Goal: Task Accomplishment & Management: Manage account settings

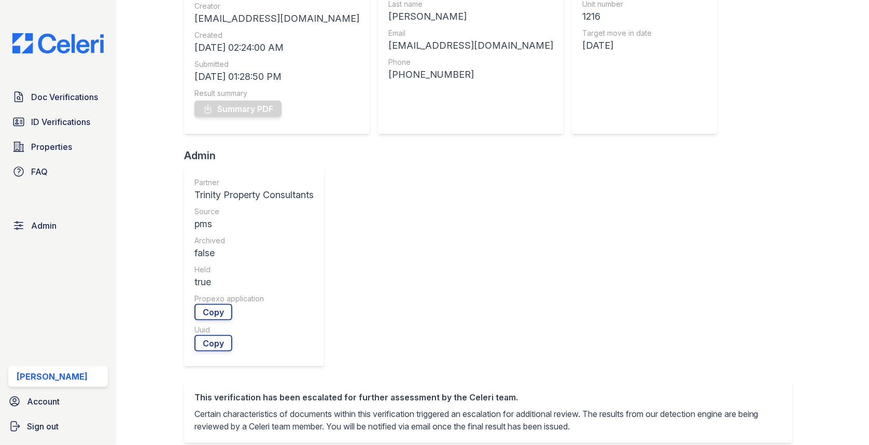
scroll to position [403, 0]
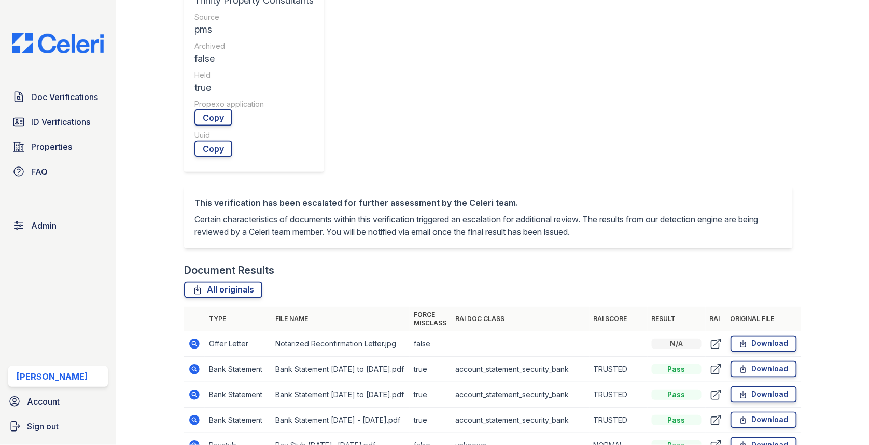
click at [189, 439] on icon at bounding box center [194, 445] width 12 height 12
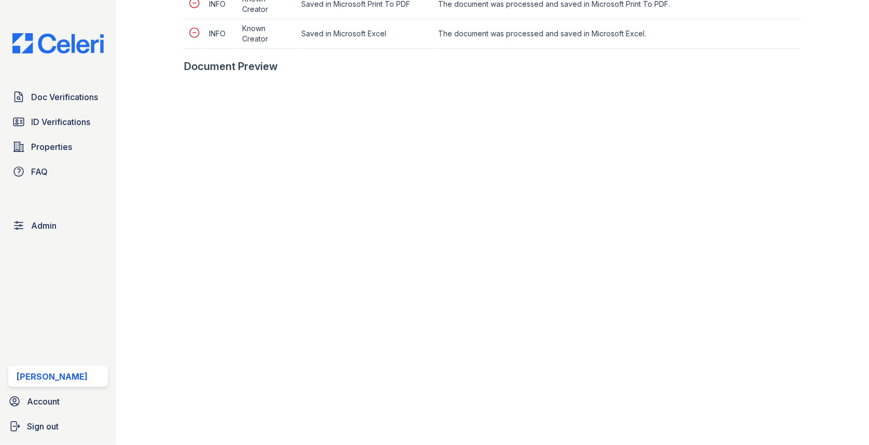
scroll to position [490, 0]
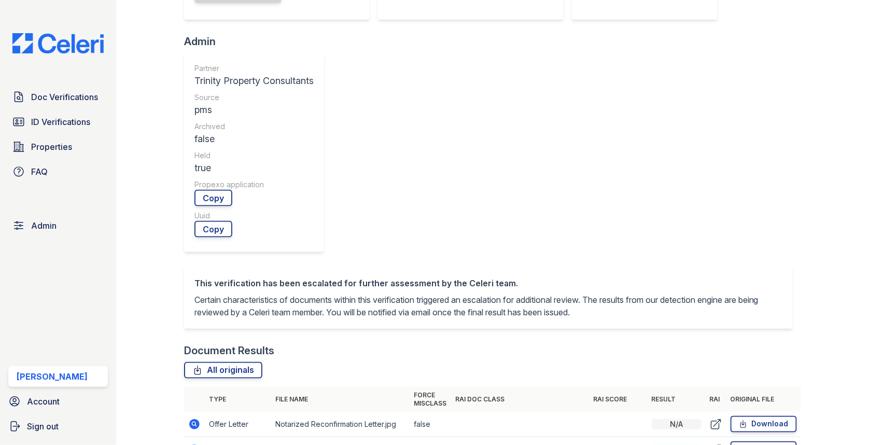
scroll to position [451, 0]
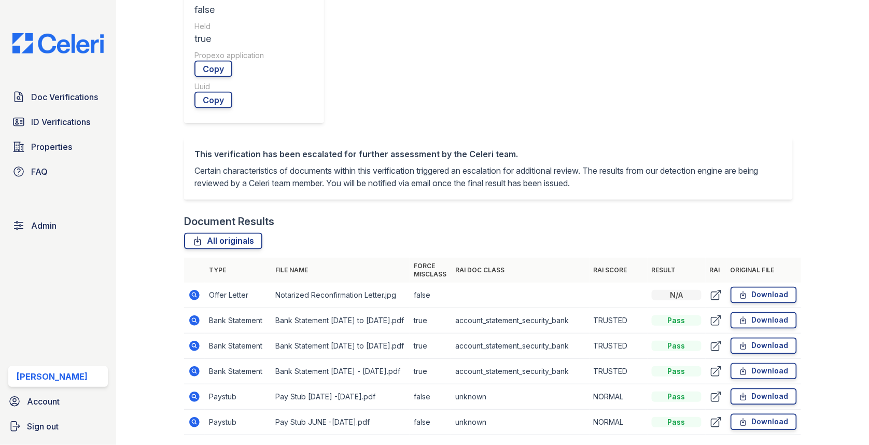
click at [190, 366] on icon at bounding box center [194, 371] width 10 height 10
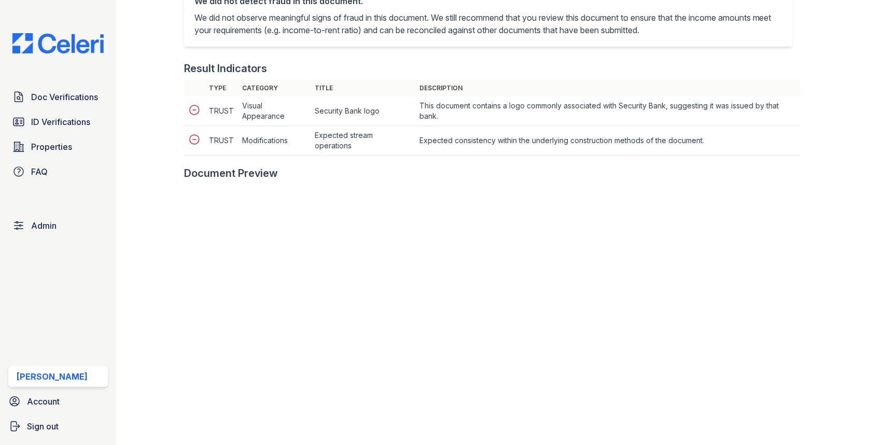
scroll to position [531, 0]
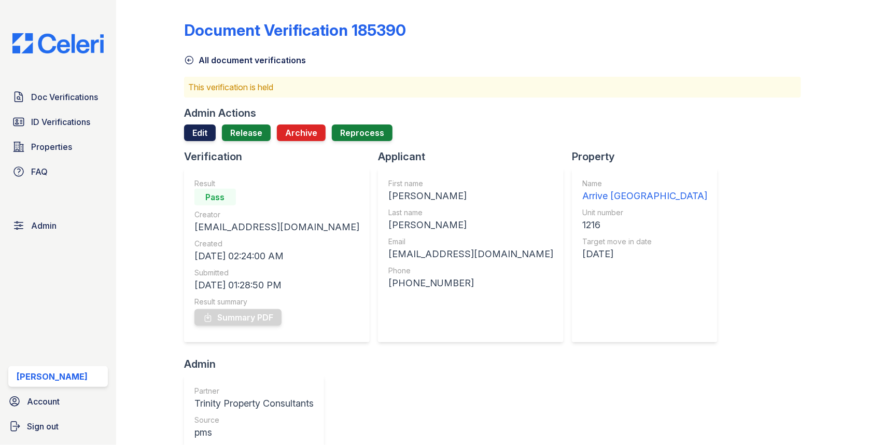
click at [200, 132] on link "Edit" at bounding box center [200, 132] width 32 height 17
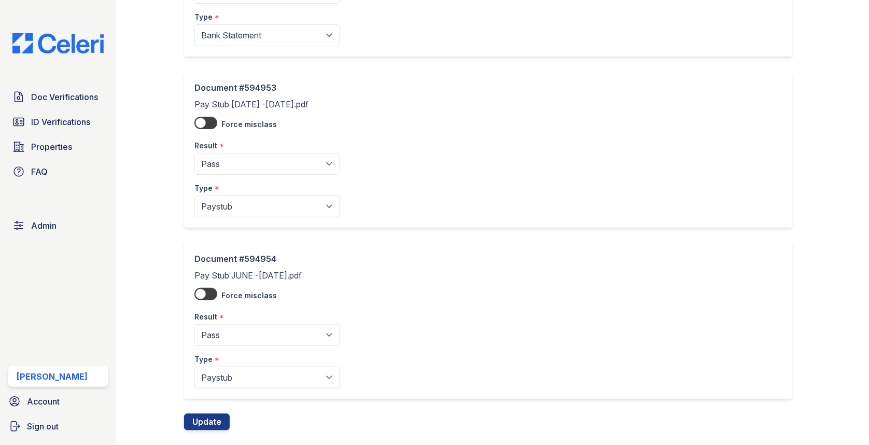
scroll to position [705, 0]
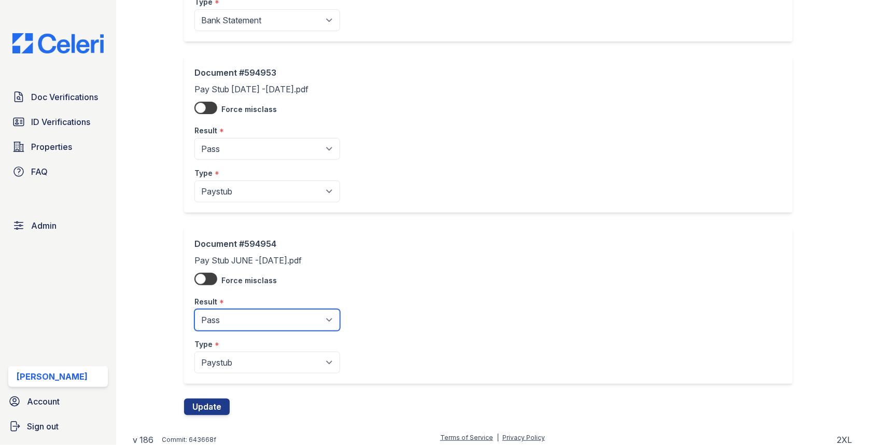
click at [256, 309] on select "Pending Sent Started Processing Pass Fail Caution Error N/A" at bounding box center [267, 320] width 146 height 22
select select "fail"
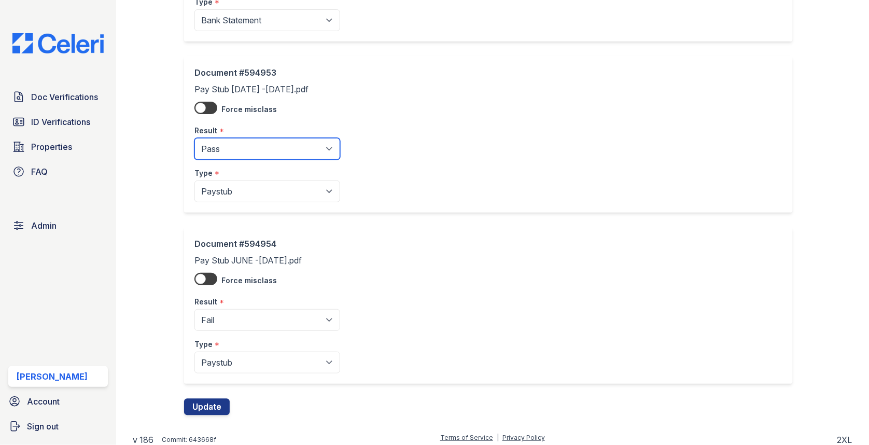
click at [232, 151] on select "Pending Sent Started Processing Pass Fail Caution Error N/A" at bounding box center [267, 149] width 146 height 22
select select "fail"
click at [221, 398] on button "Update" at bounding box center [207, 406] width 46 height 17
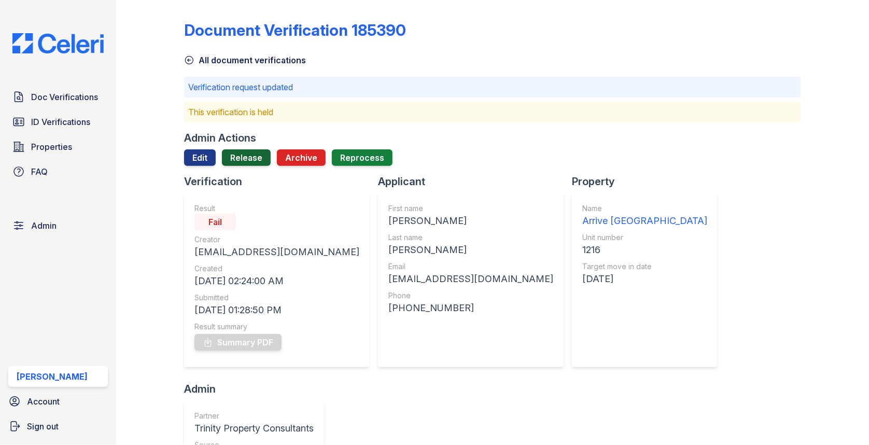
click at [244, 157] on link "Release" at bounding box center [246, 157] width 49 height 17
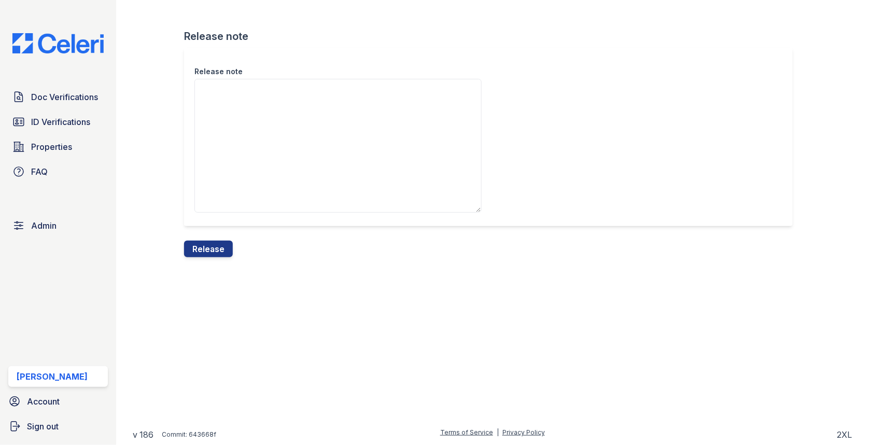
click at [242, 172] on textarea "Release note" at bounding box center [337, 146] width 287 height 134
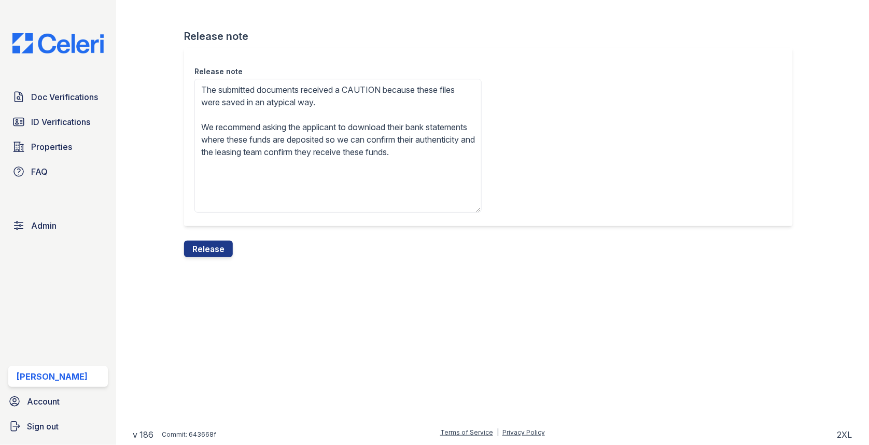
drag, startPoint x: 300, startPoint y: 101, endPoint x: 406, endPoint y: 102, distance: 106.3
click at [406, 101] on textarea "The submitted documents received a CAUTION because these files were saved in an…" at bounding box center [337, 146] width 287 height 134
click at [384, 96] on textarea "The submitted documents received a CAUTION because these files were saved in Mi…" at bounding box center [337, 146] width 287 height 134
click at [381, 96] on textarea "The submitted documents received a CAUTION because these files were saved in Mi…" at bounding box center [337, 146] width 287 height 134
click at [379, 94] on textarea "The submitted documents received a CAUTION because these files were saved in Mi…" at bounding box center [337, 146] width 287 height 134
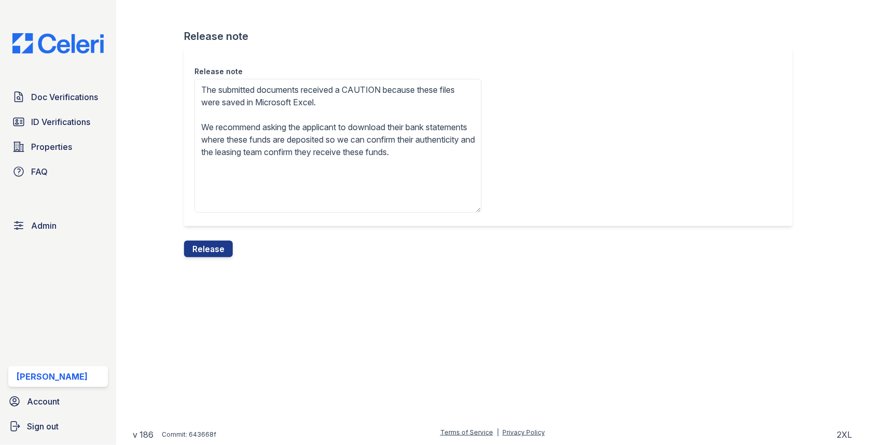
click at [379, 94] on textarea "The submitted documents received a CAUTION because these files were saved in Mi…" at bounding box center [337, 146] width 287 height 134
type textarea "The submitted documents received a FAIL because these files were saved in Micro…"
click at [217, 244] on button "Release" at bounding box center [208, 248] width 49 height 17
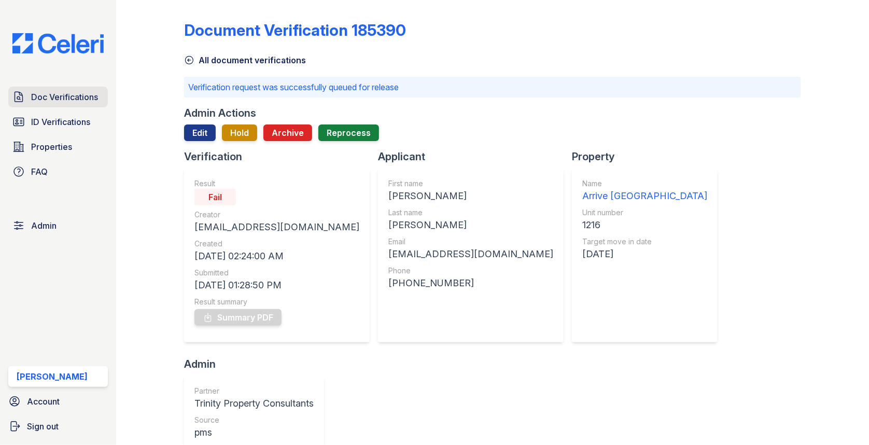
click at [101, 101] on link "Doc Verifications" at bounding box center [58, 97] width 100 height 21
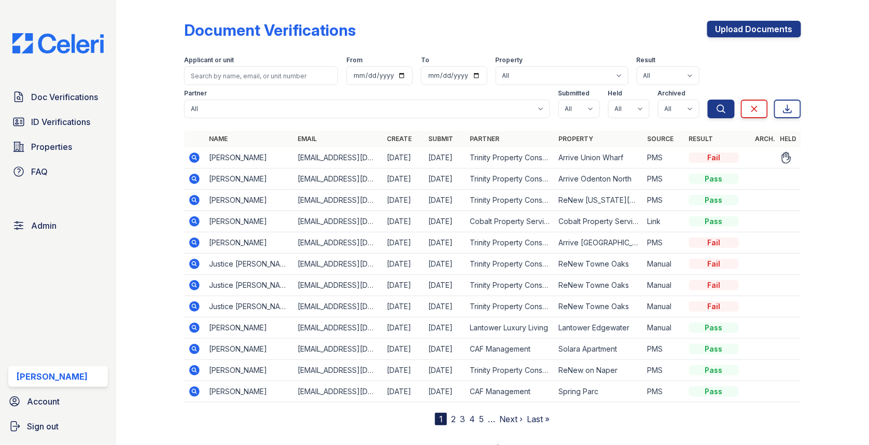
click at [195, 156] on icon at bounding box center [193, 156] width 3 height 3
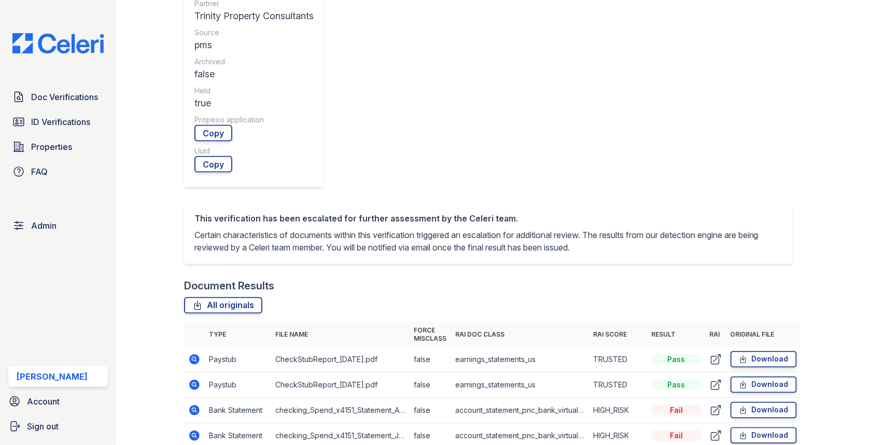
scroll to position [330, 0]
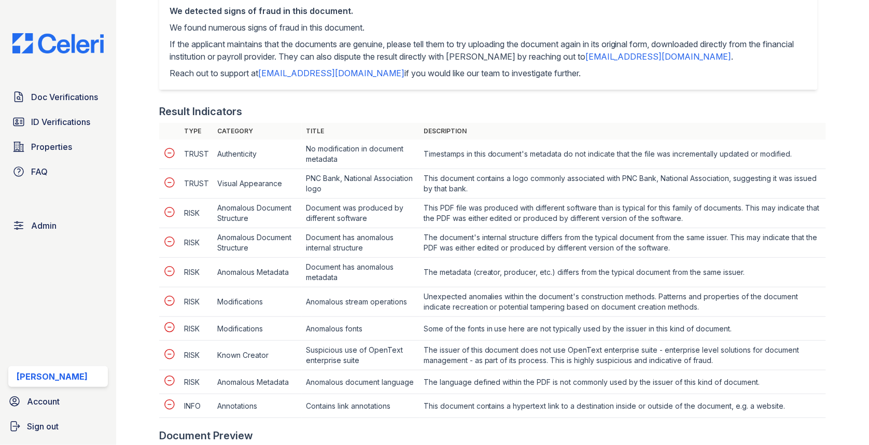
scroll to position [420, 0]
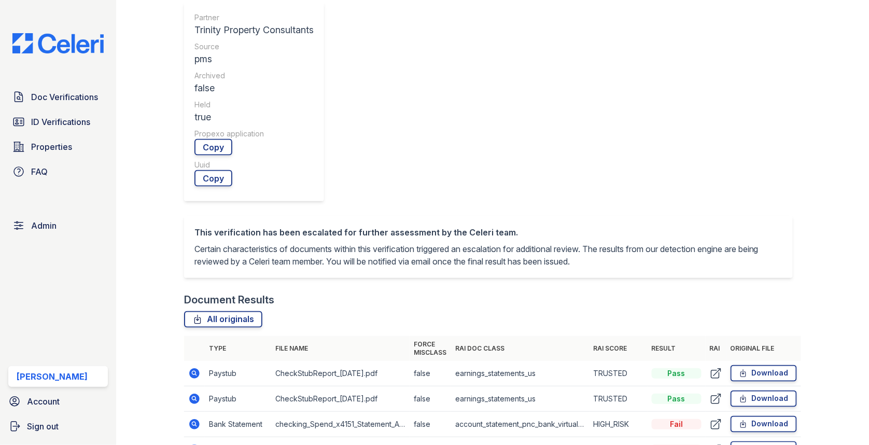
scroll to position [441, 0]
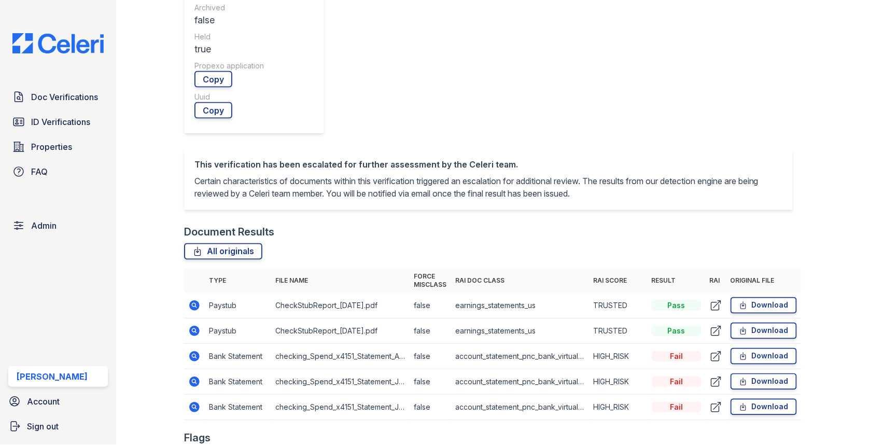
click at [201, 369] on td at bounding box center [194, 381] width 21 height 25
click at [200, 350] on icon at bounding box center [194, 356] width 12 height 12
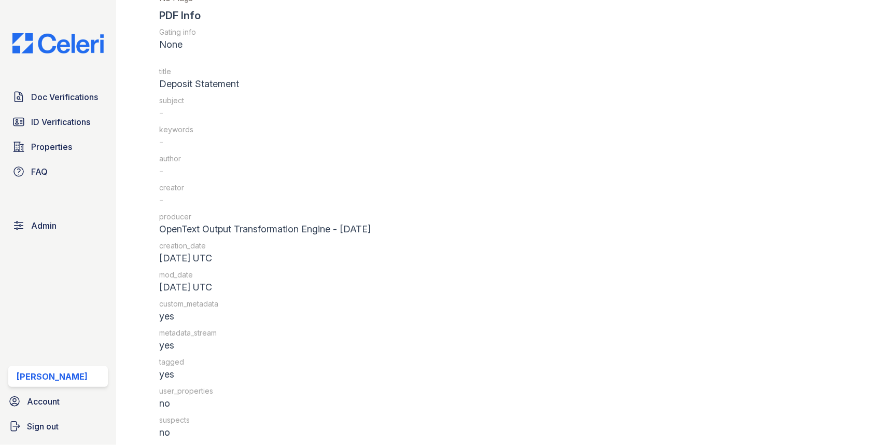
scroll to position [1476, 0]
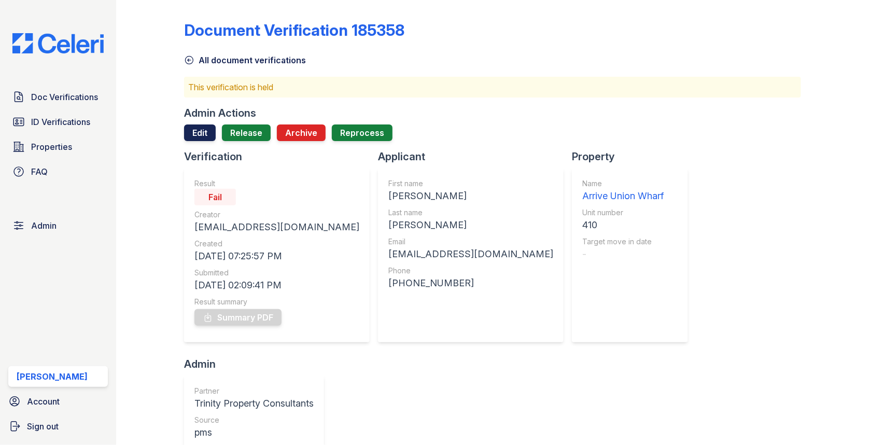
click at [201, 125] on link "Edit" at bounding box center [200, 132] width 32 height 17
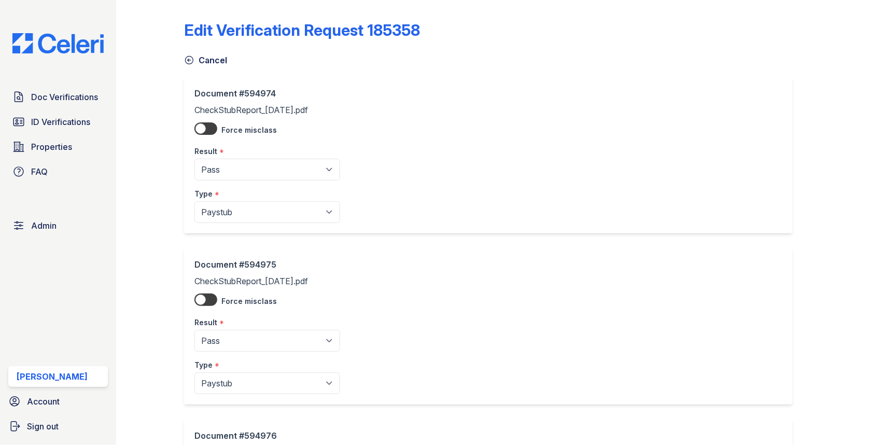
scroll to position [535, 0]
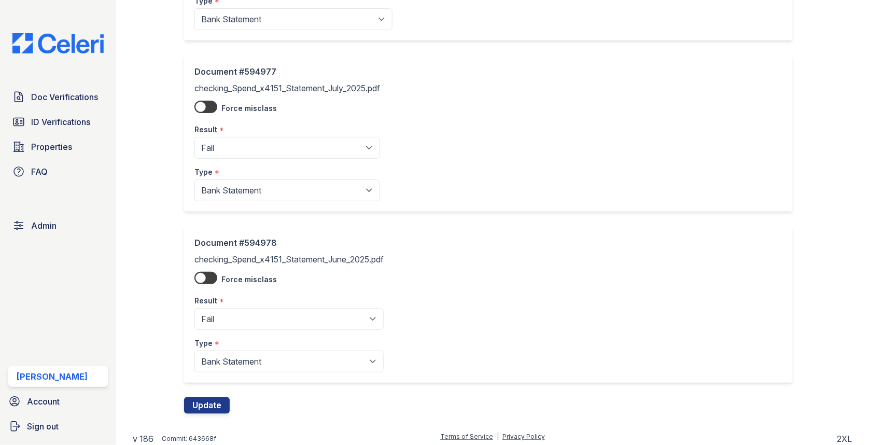
click at [231, 330] on div "Type *" at bounding box center [288, 340] width 189 height 21
click at [231, 314] on select "Pending Sent Started Processing Pass Fail Caution Error N/A" at bounding box center [288, 319] width 189 height 22
select select "pass"
click at [240, 137] on select "Pending Sent Started Processing Pass Fail Caution Error N/A" at bounding box center [287, 148] width 186 height 22
select select "pass"
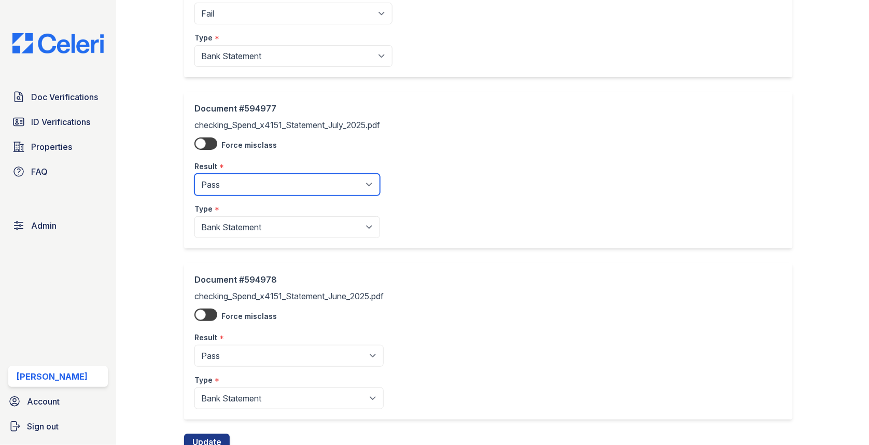
scroll to position [447, 0]
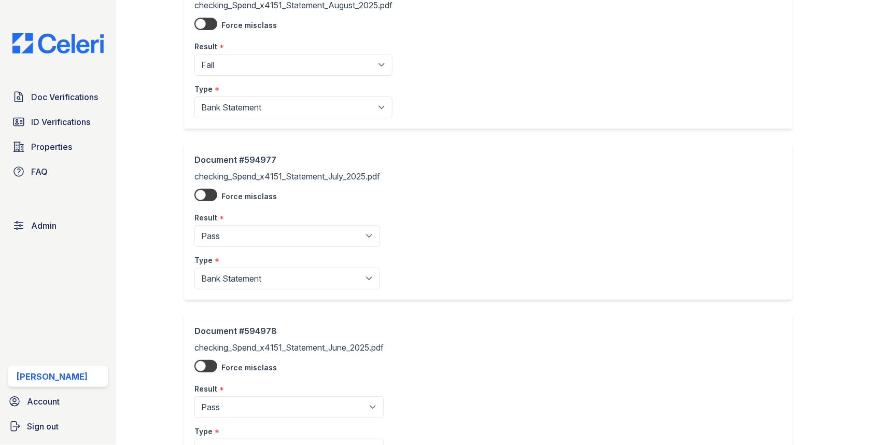
click at [233, 49] on div "Result *" at bounding box center [293, 43] width 198 height 21
click at [232, 57] on select "Pending Sent Started Processing Pass Fail Caution Error N/A" at bounding box center [293, 65] width 198 height 22
select select "pass"
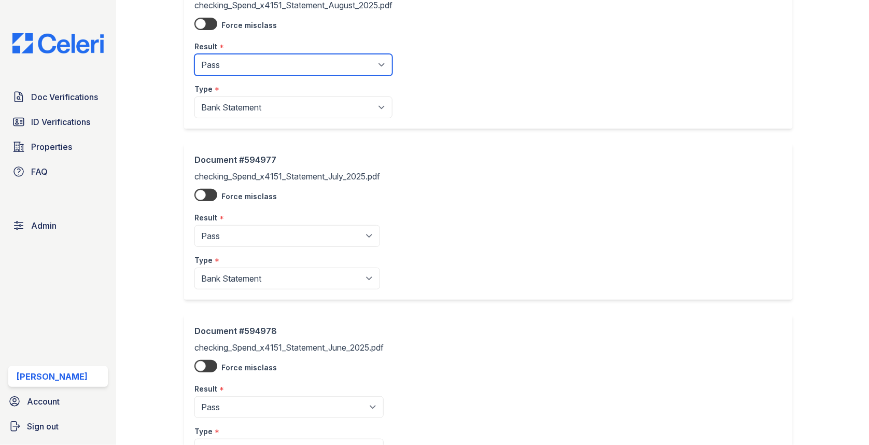
scroll to position [535, 0]
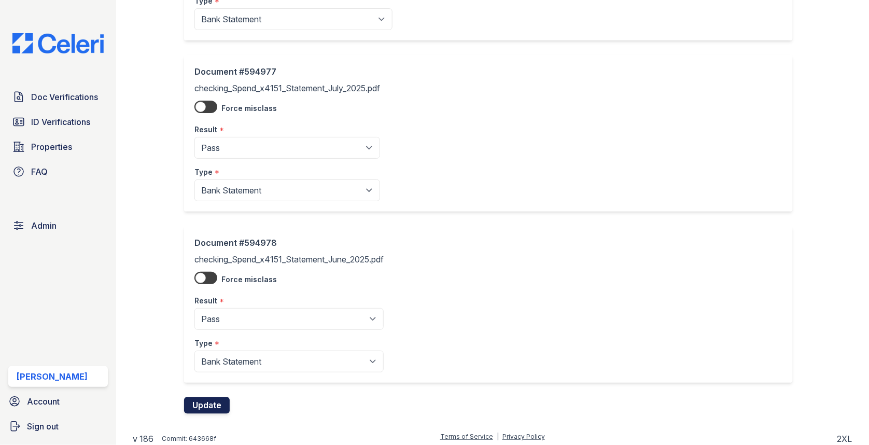
click at [205, 403] on button "Update" at bounding box center [207, 405] width 46 height 17
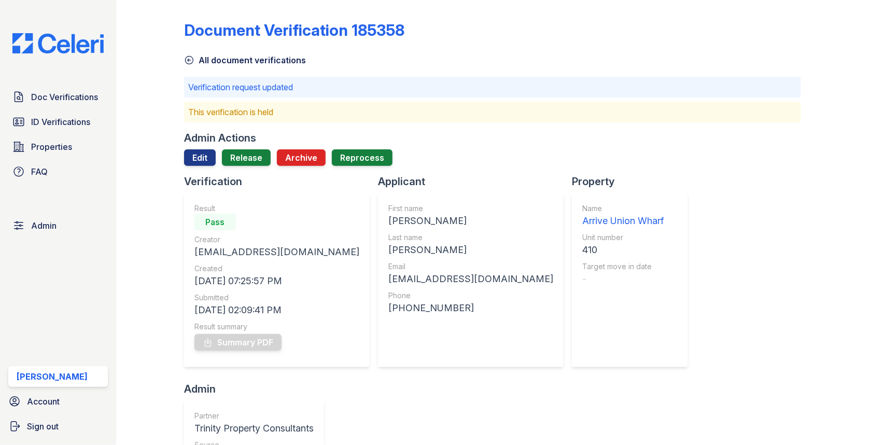
click at [256, 147] on div "Admin Actions Edit Release Archive Reprocess" at bounding box center [492, 153] width 617 height 44
click at [254, 155] on link "Release" at bounding box center [246, 157] width 49 height 17
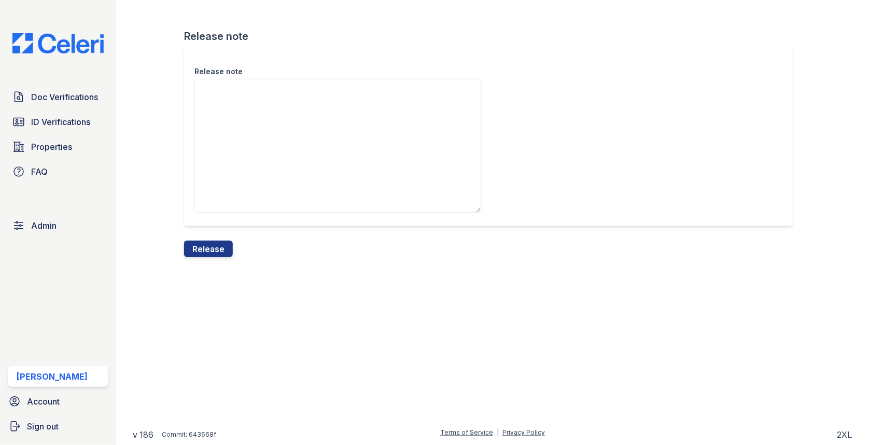
click at [214, 237] on div "Release note" at bounding box center [492, 144] width 617 height 193
click at [214, 239] on div "Release note" at bounding box center [492, 144] width 617 height 193
click at [214, 243] on button "Release" at bounding box center [208, 248] width 49 height 17
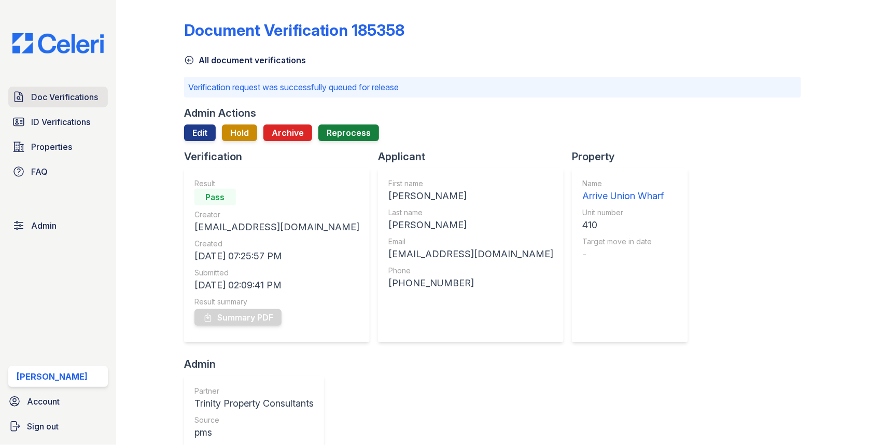
click at [58, 104] on link "Doc Verifications" at bounding box center [58, 97] width 100 height 21
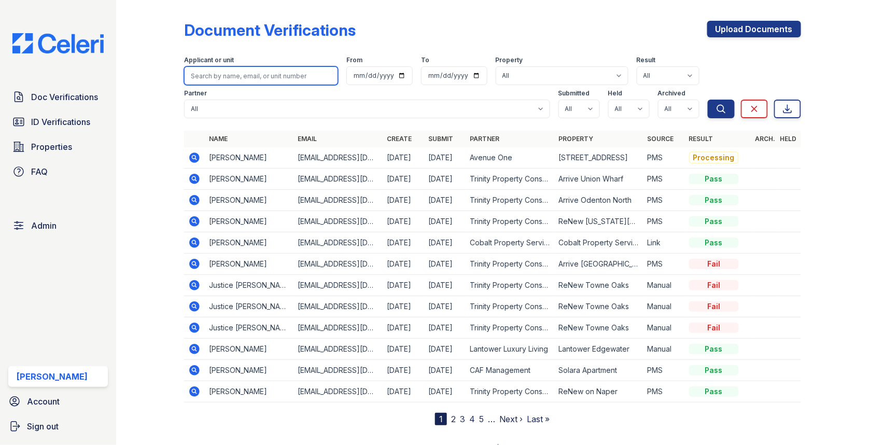
click at [266, 72] on input "search" at bounding box center [261, 75] width 154 height 19
type input "e"
type input "belal"
click at [707, 100] on button "Search" at bounding box center [720, 109] width 27 height 19
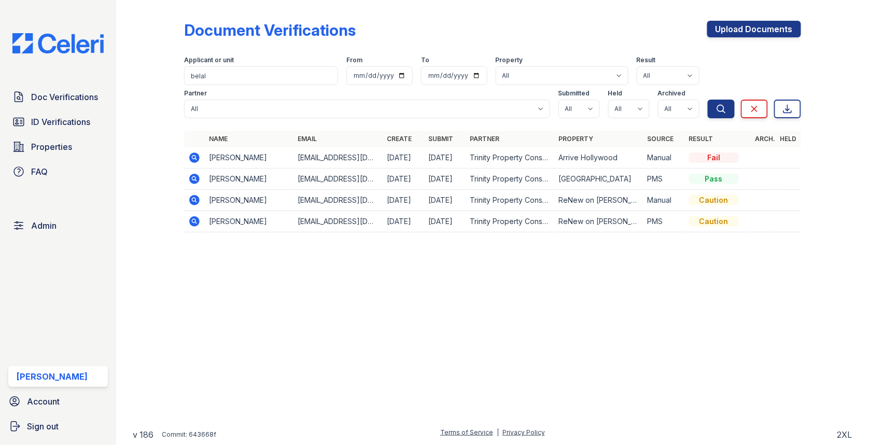
click at [194, 152] on icon at bounding box center [194, 157] width 10 height 10
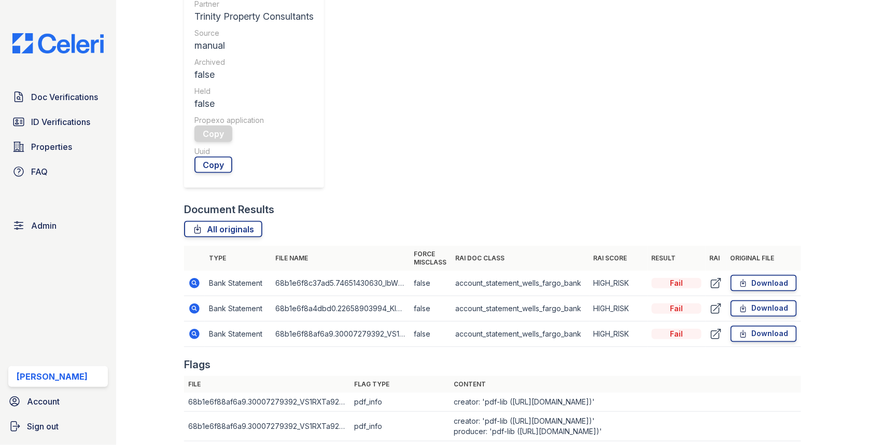
scroll to position [254, 0]
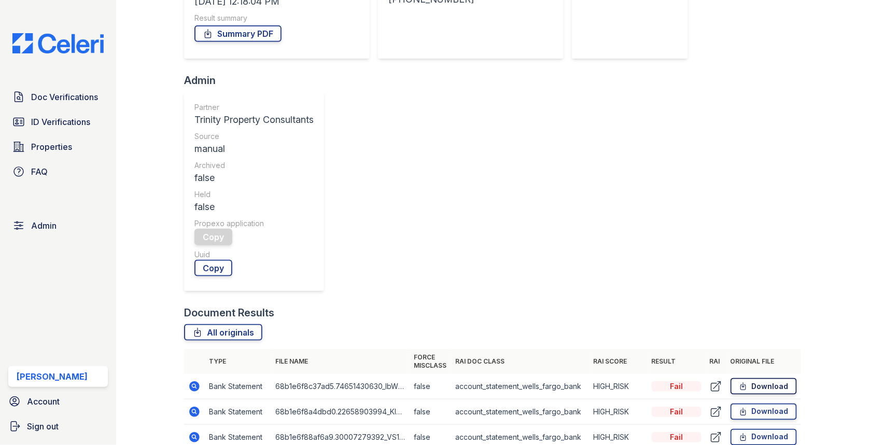
click at [761, 378] on link "Download" at bounding box center [763, 386] width 66 height 17
click at [758, 403] on link "Download" at bounding box center [763, 411] width 66 height 17
click at [750, 429] on link "Download" at bounding box center [763, 437] width 66 height 17
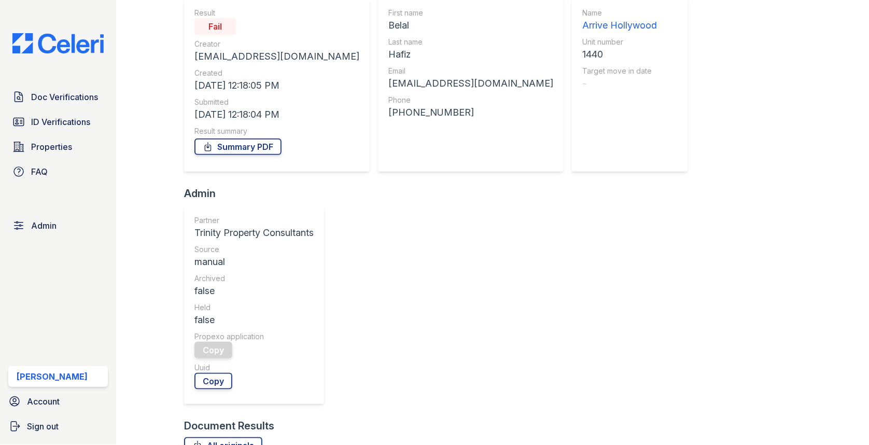
scroll to position [0, 0]
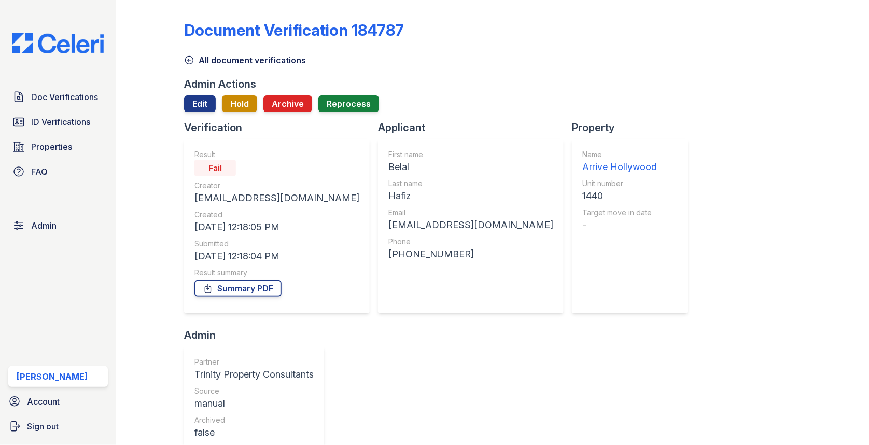
click at [388, 175] on div "First name Belal Last name Hafiz Email bhxedu@gmail.com Phone +18189242513" at bounding box center [470, 225] width 165 height 153
click at [388, 173] on div "Belal" at bounding box center [470, 167] width 165 height 15
copy div "Belal"
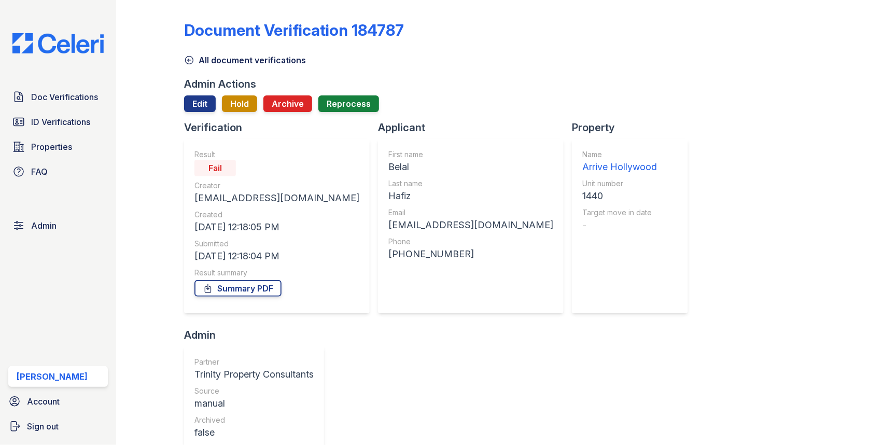
click at [388, 194] on div "Hafiz" at bounding box center [470, 196] width 165 height 15
copy div "Hafiz"
click at [392, 230] on div "[EMAIL_ADDRESS][DOMAIN_NAME]" at bounding box center [470, 225] width 165 height 15
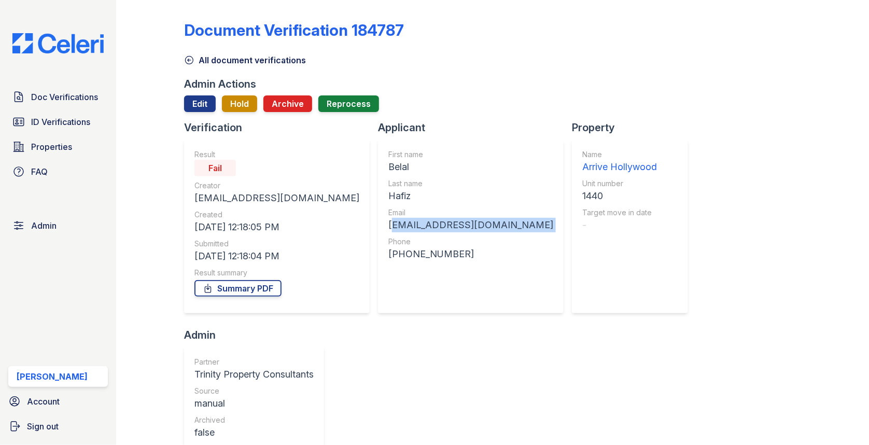
click at [392, 230] on div "[EMAIL_ADDRESS][DOMAIN_NAME]" at bounding box center [470, 225] width 165 height 15
copy div "[EMAIL_ADDRESS][DOMAIN_NAME]"
click at [582, 194] on div "1440" at bounding box center [619, 196] width 75 height 15
copy div "1440"
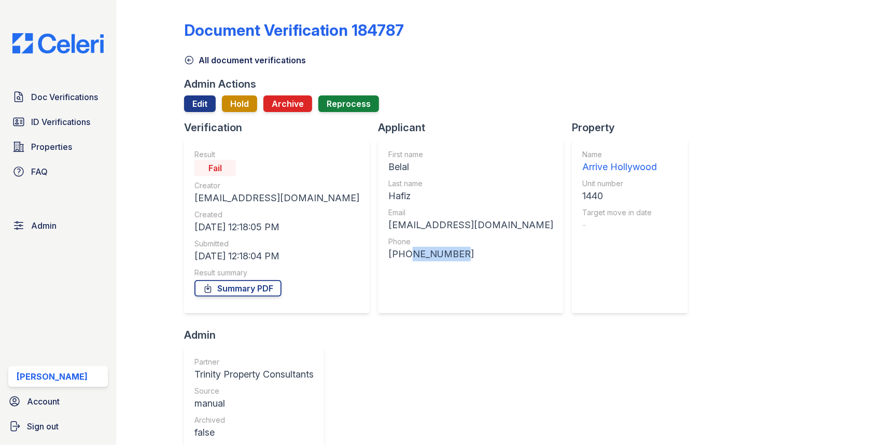
drag, startPoint x: 378, startPoint y: 252, endPoint x: 442, endPoint y: 249, distance: 63.8
click at [442, 249] on div "[PHONE_NUMBER]" at bounding box center [470, 254] width 165 height 15
copy div "8189242513"
click at [77, 114] on link "ID Verifications" at bounding box center [58, 121] width 100 height 21
click at [77, 97] on span "Doc Verifications" at bounding box center [64, 97] width 67 height 12
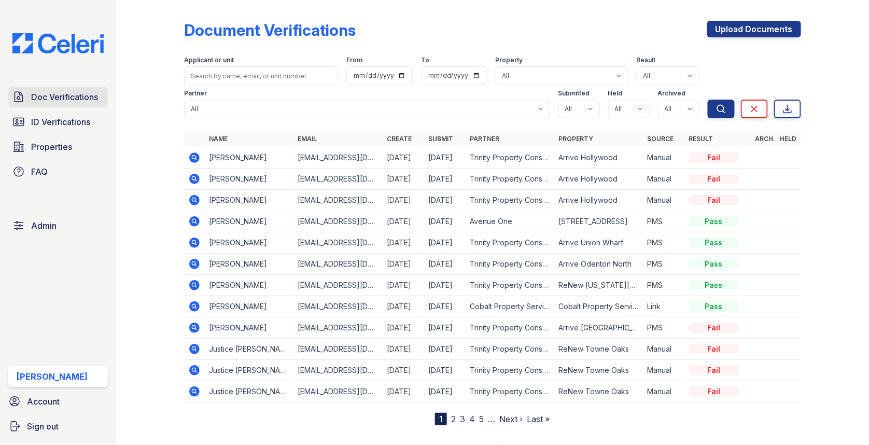
click at [89, 104] on link "Doc Verifications" at bounding box center [58, 97] width 100 height 21
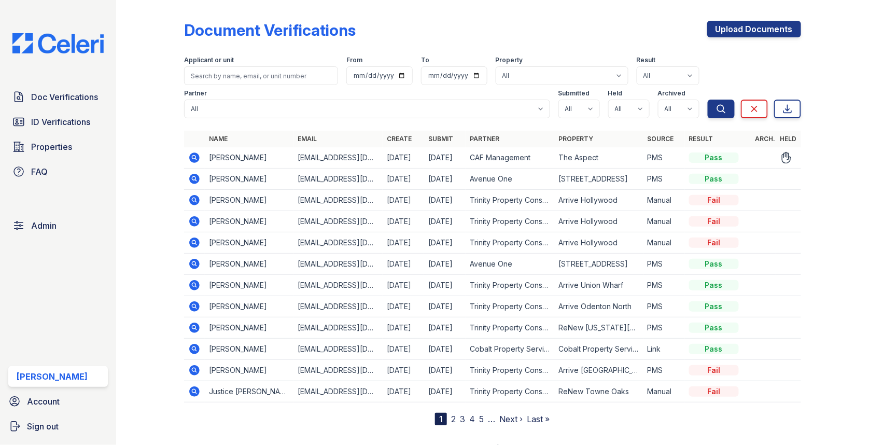
click at [186, 158] on td at bounding box center [194, 157] width 21 height 21
click at [190, 158] on icon at bounding box center [194, 157] width 10 height 10
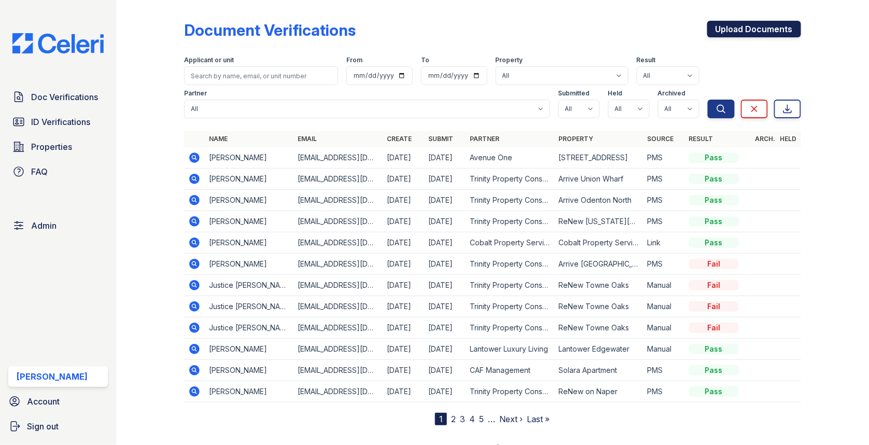
click at [770, 30] on link "Upload Documents" at bounding box center [754, 29] width 94 height 17
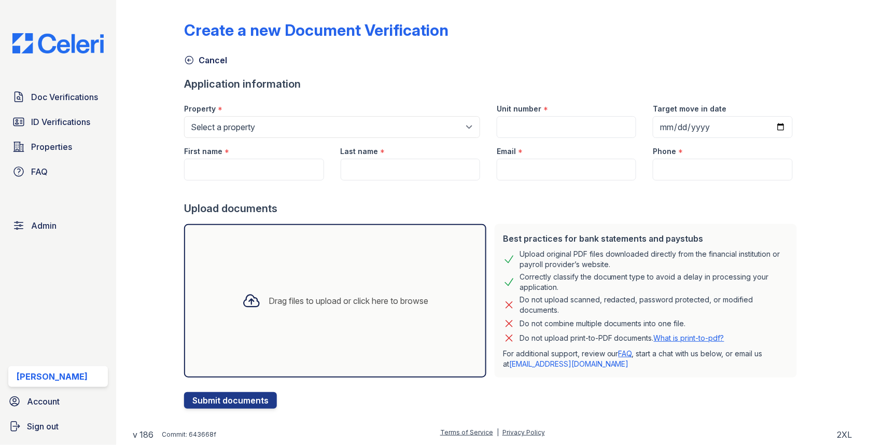
click at [266, 92] on form "Application information Property * Select a property 0000 Kinney Avenue 09 Cape…" at bounding box center [492, 243] width 617 height 332
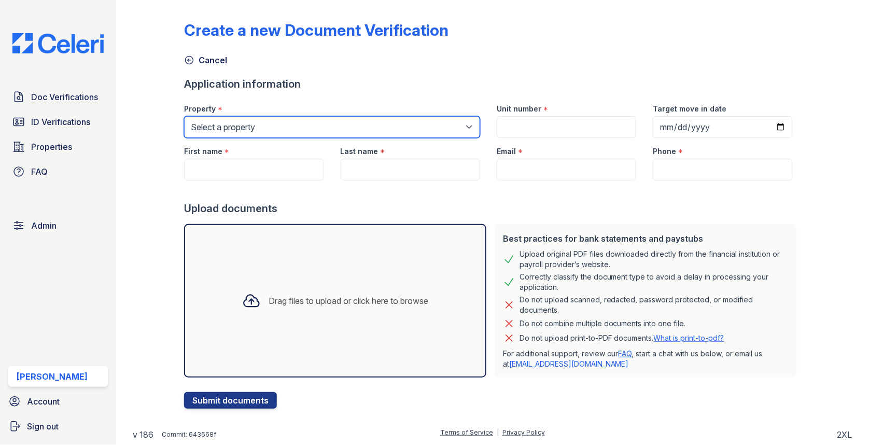
click at [262, 123] on select "Select a property [GEOGRAPHIC_DATA][PERSON_NAME] [GEOGRAPHIC_DATA] [STREET_ADDR…" at bounding box center [332, 127] width 296 height 22
click at [256, 130] on select "Select a property [GEOGRAPHIC_DATA][PERSON_NAME] [GEOGRAPHIC_DATA] [STREET_ADDR…" at bounding box center [332, 127] width 296 height 22
click at [221, 124] on select "Select a property [GEOGRAPHIC_DATA][PERSON_NAME] [GEOGRAPHIC_DATA] [STREET_ADDR…" at bounding box center [332, 127] width 296 height 22
select select "3959"
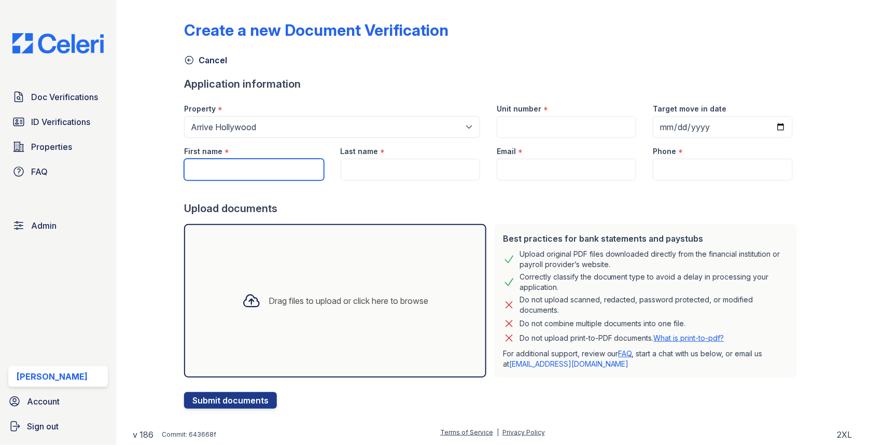
click at [265, 171] on input "First name" at bounding box center [253, 170] width 139 height 22
paste input "Belal"
type input "Belal"
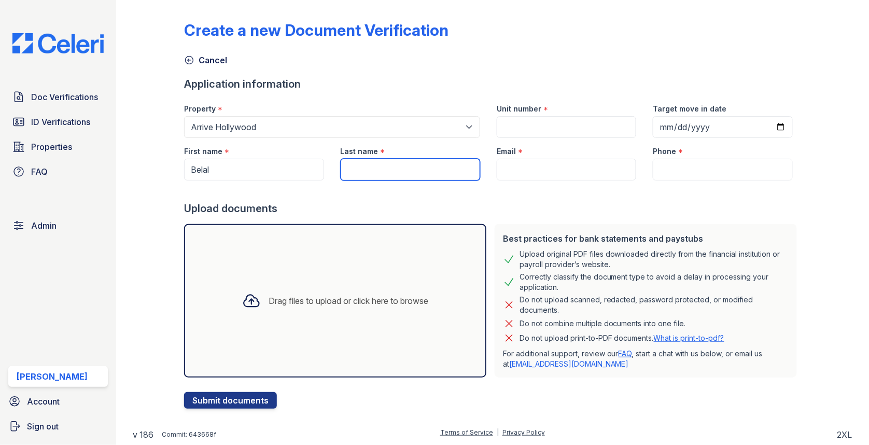
click at [399, 165] on input "Last name" at bounding box center [410, 170] width 139 height 22
paste input "Hafiz"
type input "Hafiz"
click at [529, 181] on div at bounding box center [492, 190] width 617 height 21
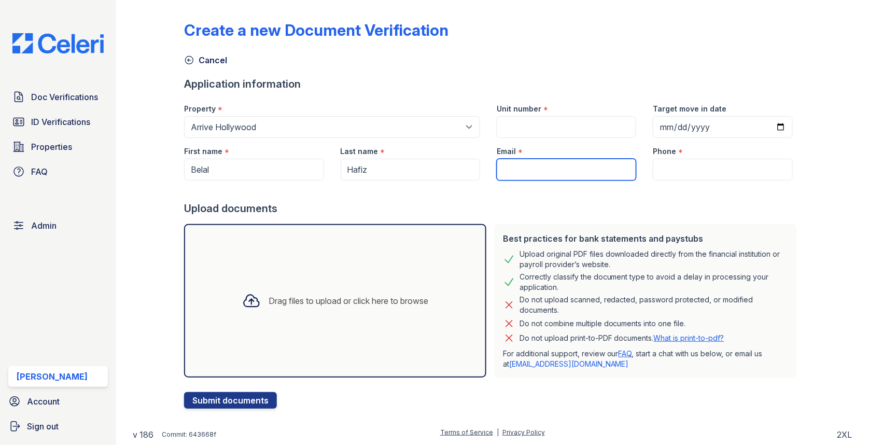
click at [529, 172] on input "Email" at bounding box center [566, 170] width 139 height 22
paste input "[EMAIL_ADDRESS][DOMAIN_NAME]"
type input "[EMAIL_ADDRESS][DOMAIN_NAME]"
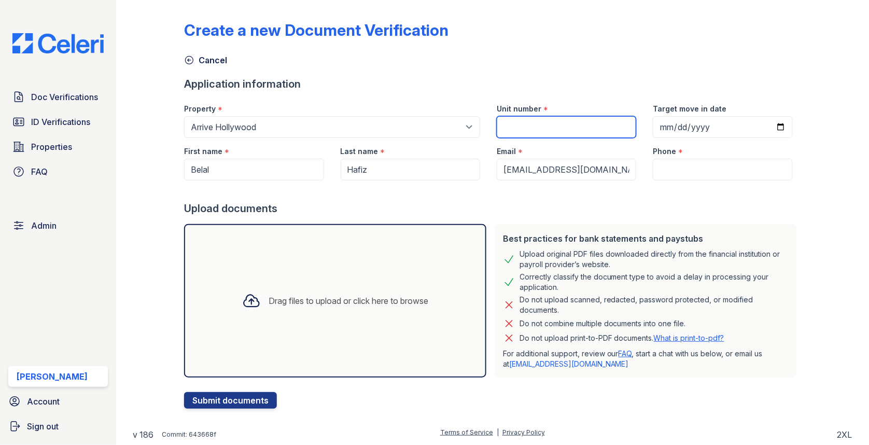
click at [547, 120] on input "Unit number" at bounding box center [566, 127] width 139 height 22
paste input "1440"
type input "1440"
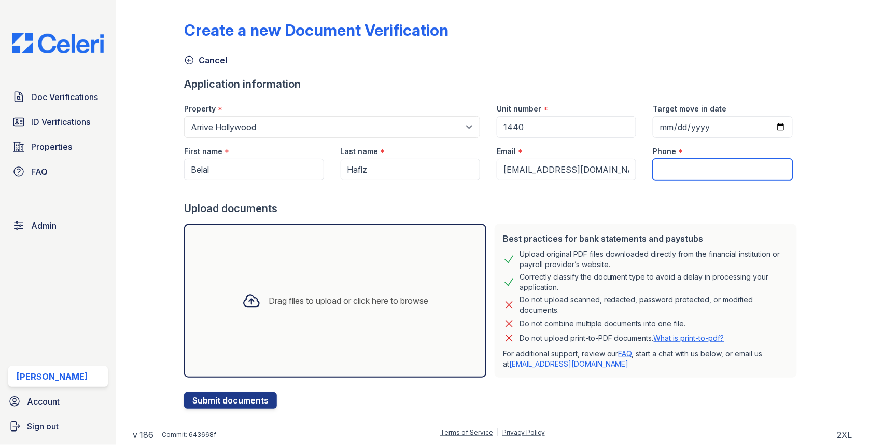
click at [688, 167] on input "Phone" at bounding box center [722, 170] width 139 height 22
paste input "8189242513"
type input "8189242513"
click at [334, 278] on div "Drag files to upload or click here to browse" at bounding box center [335, 300] width 302 height 153
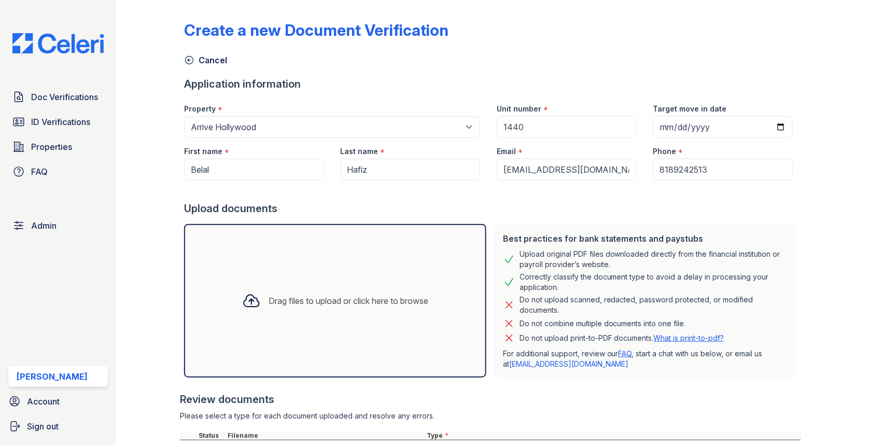
scroll to position [104, 0]
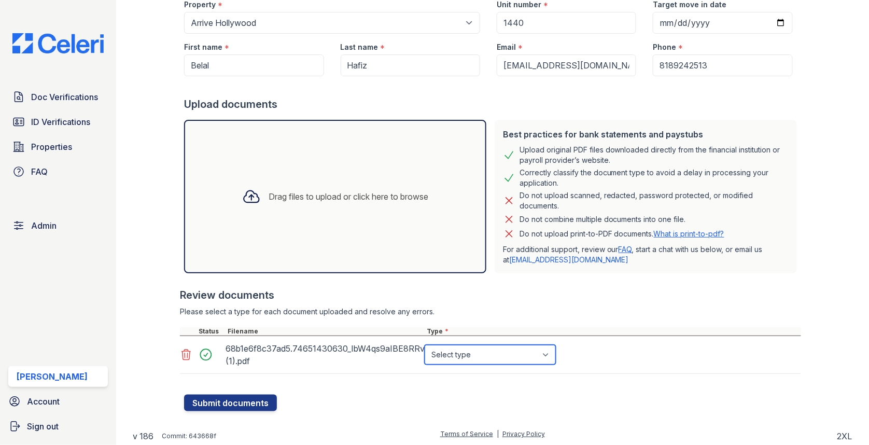
click at [466, 360] on select "Select type Paystub Bank Statement Offer Letter Tax Documents Benefit Award Let…" at bounding box center [489, 355] width 131 height 20
select select "bank_statement"
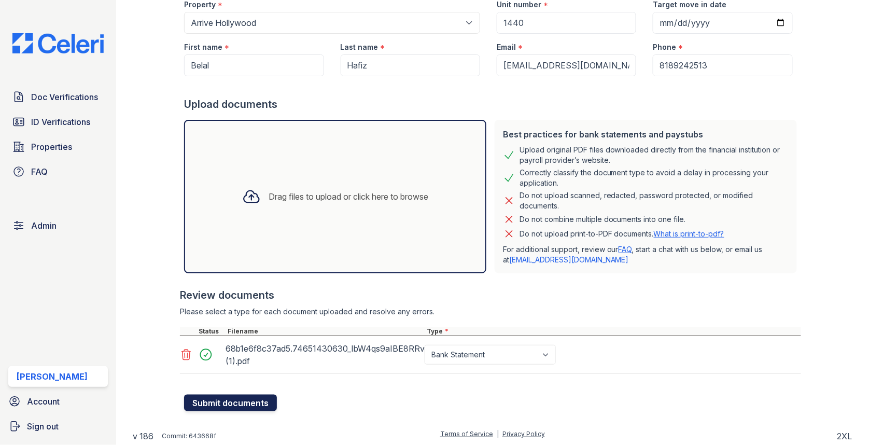
click at [214, 398] on button "Submit documents" at bounding box center [230, 402] width 93 height 17
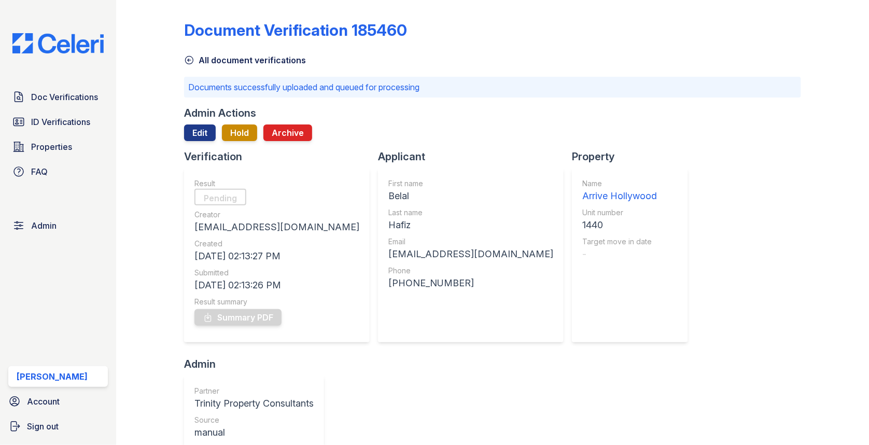
click at [388, 197] on div "Belal" at bounding box center [470, 196] width 165 height 15
copy div "Belal"
click at [388, 220] on div "Hafiz" at bounding box center [470, 225] width 165 height 15
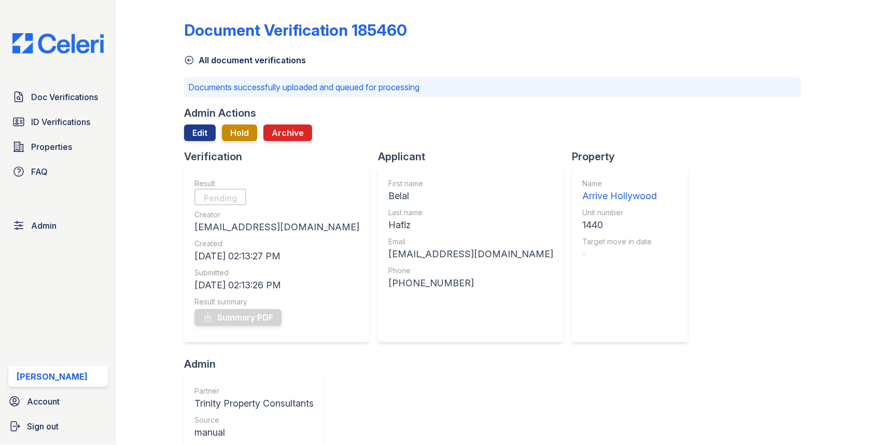
copy div "Hafiz"
click at [388, 255] on div "[EMAIL_ADDRESS][DOMAIN_NAME]" at bounding box center [470, 254] width 165 height 15
copy div "[EMAIL_ADDRESS][DOMAIN_NAME]"
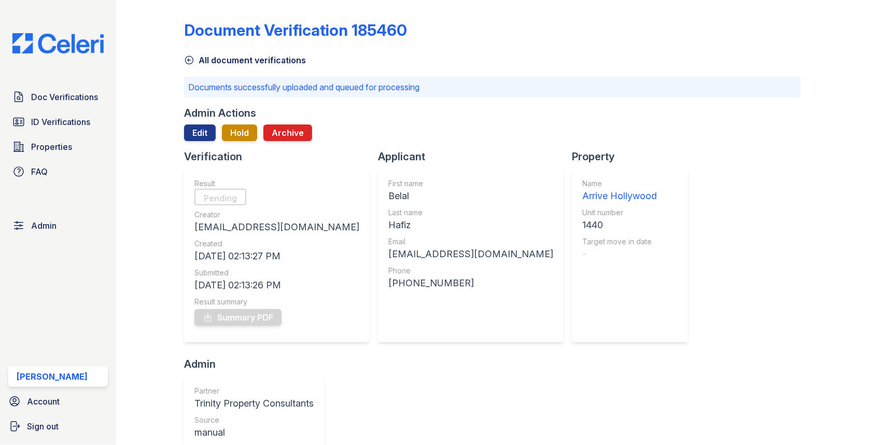
click at [582, 219] on div "1440" at bounding box center [619, 225] width 75 height 15
copy div "1440"
drag, startPoint x: 328, startPoint y: 280, endPoint x: 409, endPoint y: 280, distance: 80.9
click at [409, 280] on div "First name Belal Last name Hafiz Email bhxedu@gmail.com Phone +18189242513" at bounding box center [471, 255] width 186 height 174
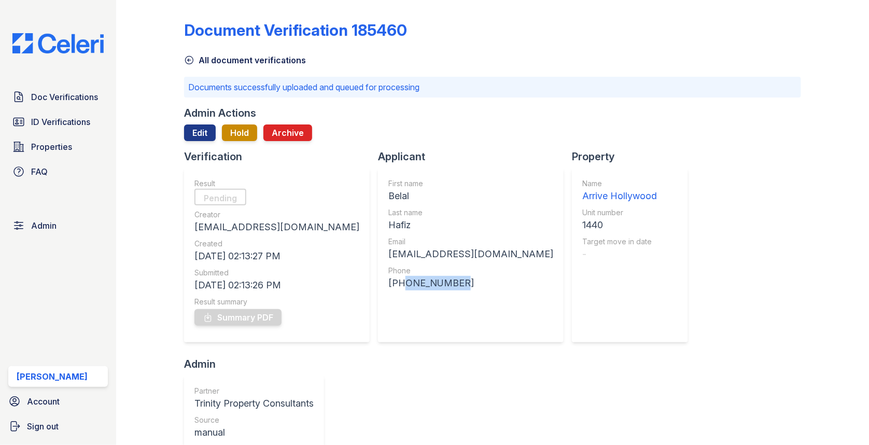
copy div "8189242513"
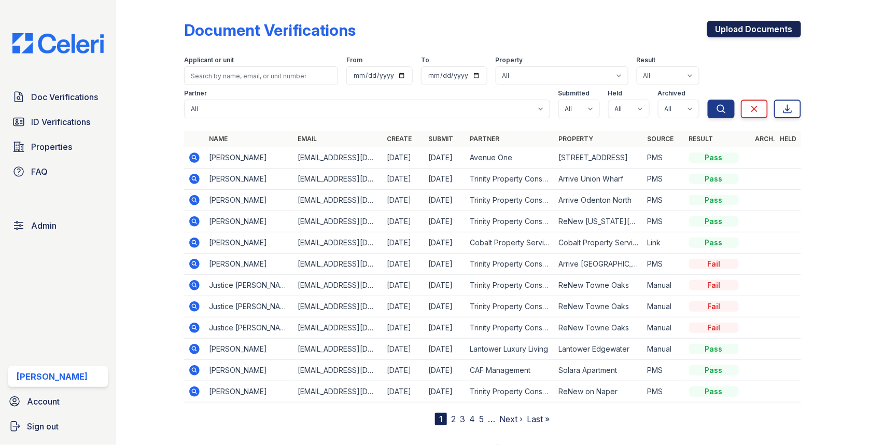
click at [757, 27] on link "Upload Documents" at bounding box center [754, 29] width 94 height 17
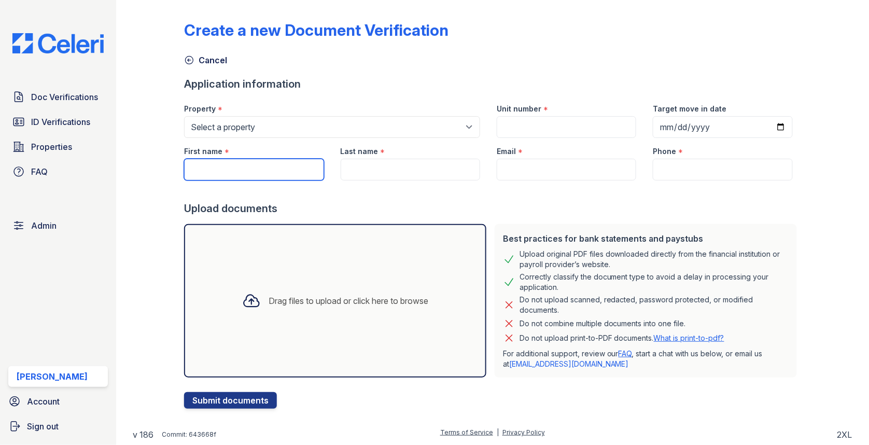
click at [271, 178] on input "First name" at bounding box center [253, 170] width 139 height 22
paste input "Belal"
type input "Belal"
click at [372, 185] on div at bounding box center [492, 190] width 617 height 21
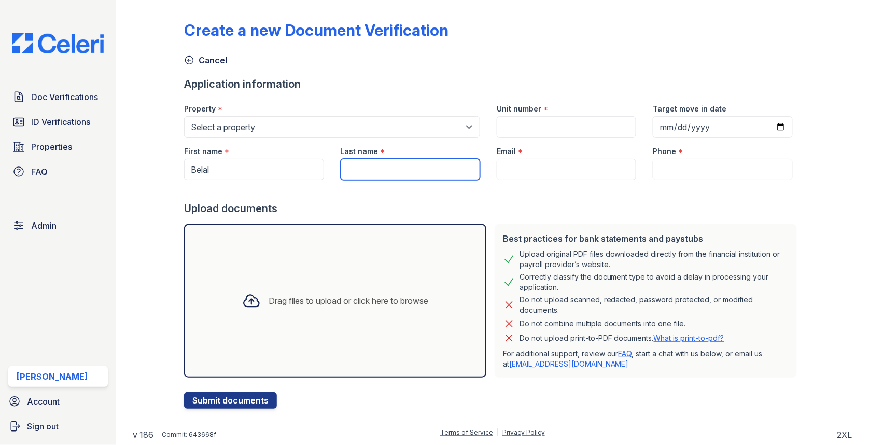
click at [372, 171] on input "Last name" at bounding box center [410, 170] width 139 height 22
paste input "Hafiz"
type input "Hafiz"
click at [554, 157] on div "Email *" at bounding box center [566, 148] width 139 height 21
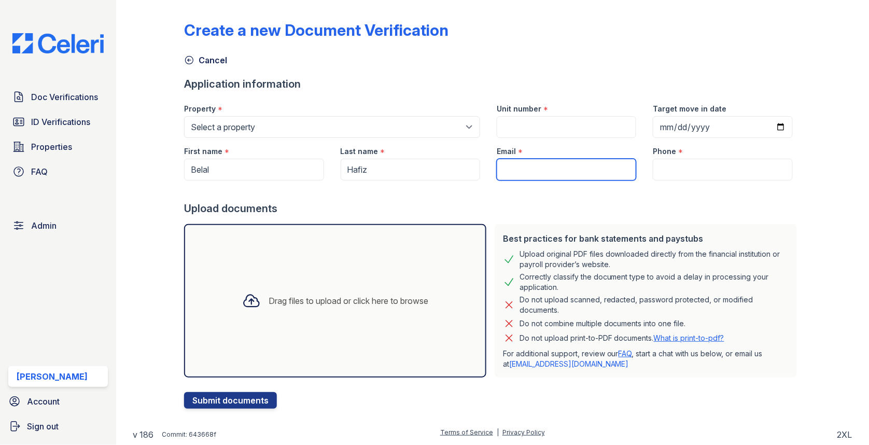
click at [554, 161] on input "Email" at bounding box center [566, 170] width 139 height 22
paste input "[EMAIL_ADDRESS][DOMAIN_NAME]"
type input "[EMAIL_ADDRESS][DOMAIN_NAME]"
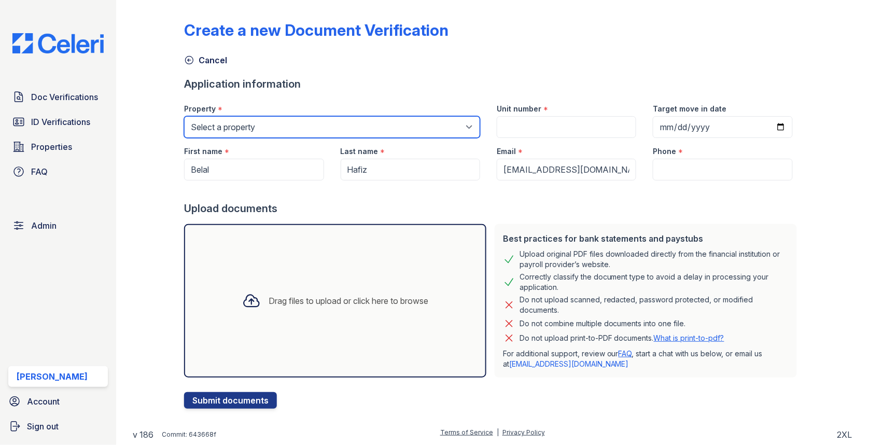
click at [352, 124] on select "Select a property [GEOGRAPHIC_DATA][PERSON_NAME] [GEOGRAPHIC_DATA] [STREET_ADDR…" at bounding box center [332, 127] width 296 height 22
click at [261, 132] on select "Select a property [GEOGRAPHIC_DATA][PERSON_NAME] [GEOGRAPHIC_DATA] [STREET_ADDR…" at bounding box center [332, 127] width 296 height 22
select select "3959"
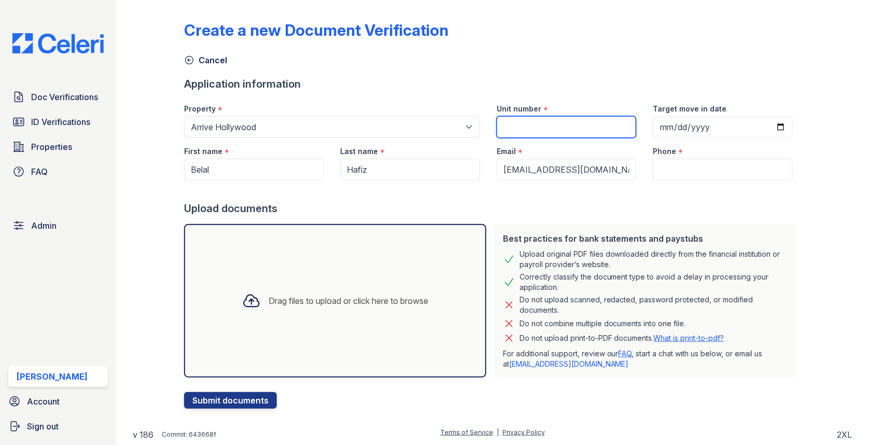
click at [563, 124] on input "Unit number" at bounding box center [566, 127] width 139 height 22
paste input "1440"
type input "1440"
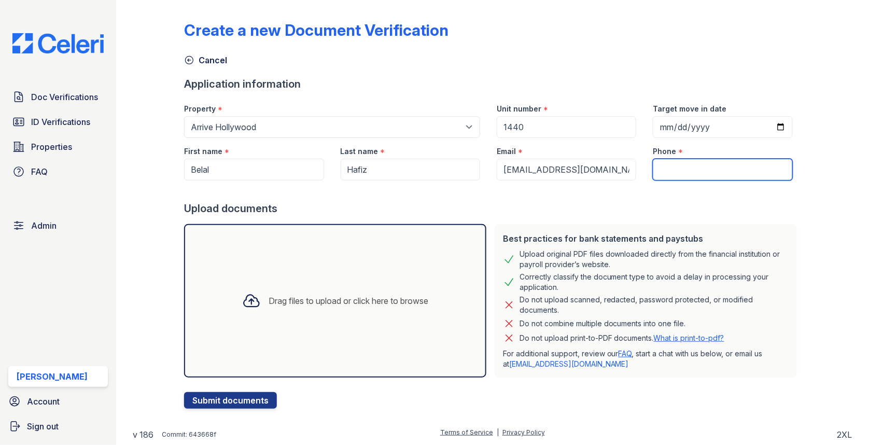
click at [711, 159] on input "Phone" at bounding box center [722, 170] width 139 height 22
paste input "8189242513"
type input "8189242513"
click at [359, 269] on div "Drag files to upload or click here to browse" at bounding box center [335, 300] width 302 height 153
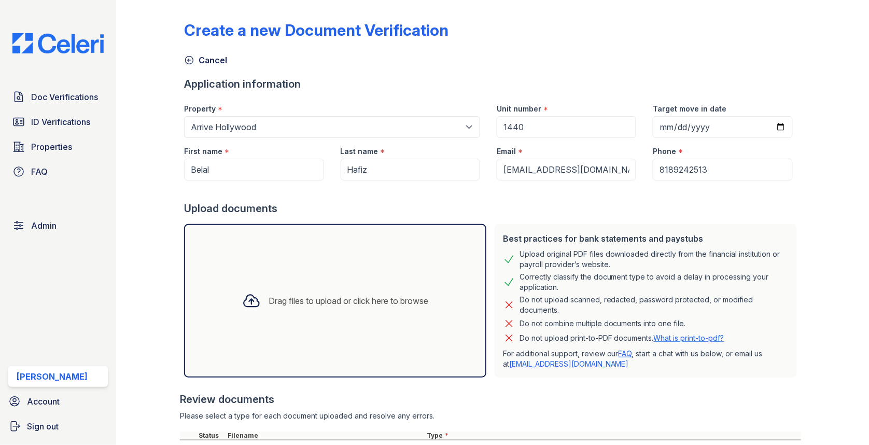
scroll to position [104, 0]
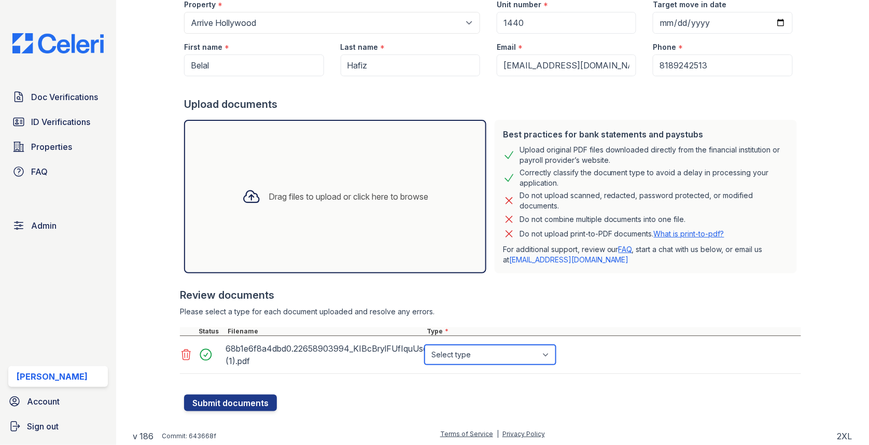
click at [459, 353] on select "Select type Paystub Bank Statement Offer Letter Tax Documents Benefit Award Let…" at bounding box center [489, 355] width 131 height 20
select select "bank_statement"
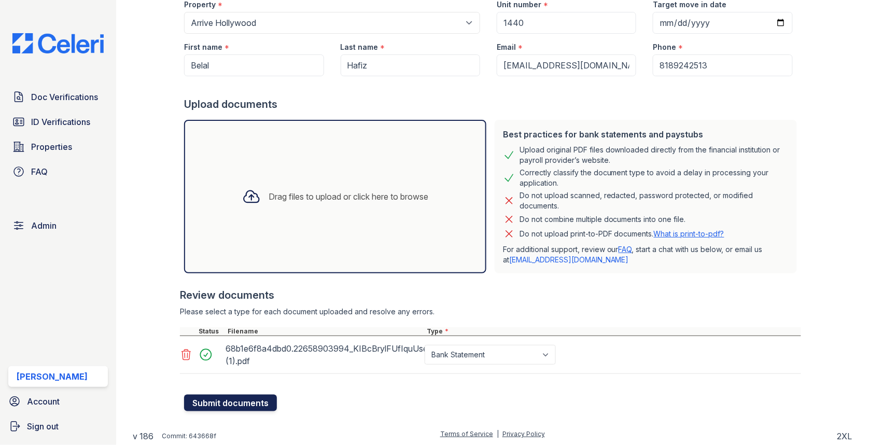
click at [216, 407] on button "Submit documents" at bounding box center [230, 402] width 93 height 17
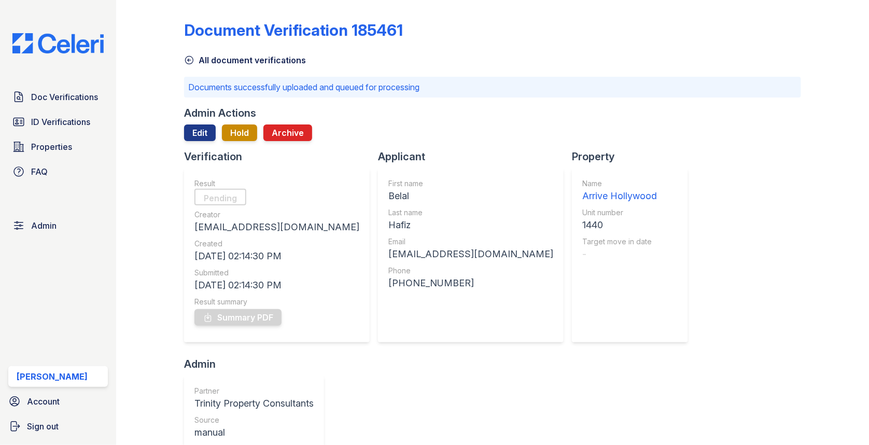
click at [388, 190] on div "Belal" at bounding box center [470, 196] width 165 height 15
copy div "Belal"
click at [388, 228] on div "Hafiz" at bounding box center [470, 225] width 165 height 15
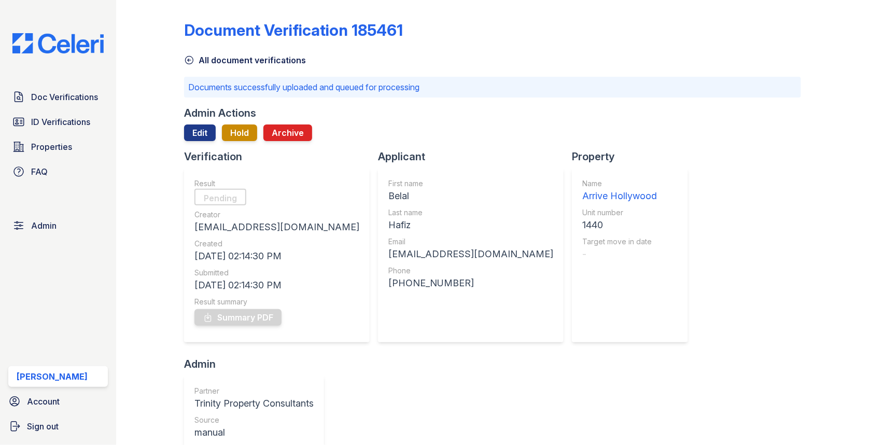
copy div "Hafiz"
click at [582, 234] on div "Name Arrive Hollywood Unit number 1440 Target move in date -" at bounding box center [619, 254] width 75 height 153
click at [582, 229] on div "1440" at bounding box center [619, 225] width 75 height 15
copy div "1440"
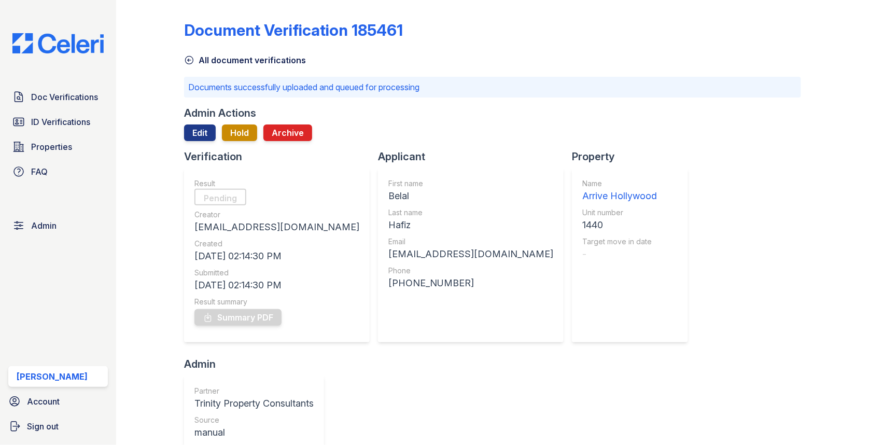
click at [388, 248] on div "[EMAIL_ADDRESS][DOMAIN_NAME]" at bounding box center [470, 254] width 165 height 15
copy div "[EMAIL_ADDRESS][DOMAIN_NAME]"
drag, startPoint x: 331, startPoint y: 285, endPoint x: 430, endPoint y: 271, distance: 100.1
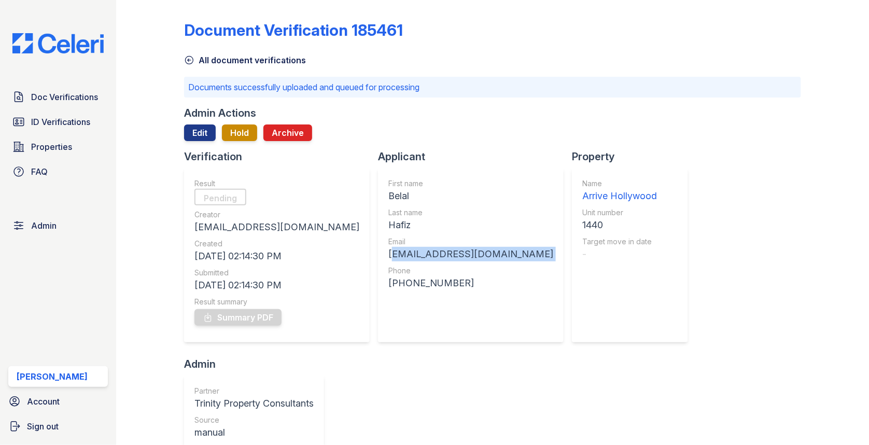
click at [429, 271] on div "Applicant First name Belal Last name Hafiz Email bhxedu@gmail.com Phone +181892…" at bounding box center [475, 252] width 194 height 207
click at [388, 285] on div "[PHONE_NUMBER]" at bounding box center [470, 283] width 165 height 15
drag, startPoint x: 330, startPoint y: 284, endPoint x: 405, endPoint y: 283, distance: 75.7
click at [405, 283] on div "First name Belal Last name Hafiz Email bhxedu@gmail.com Phone +18189242513" at bounding box center [471, 255] width 186 height 174
copy div "8189242513"
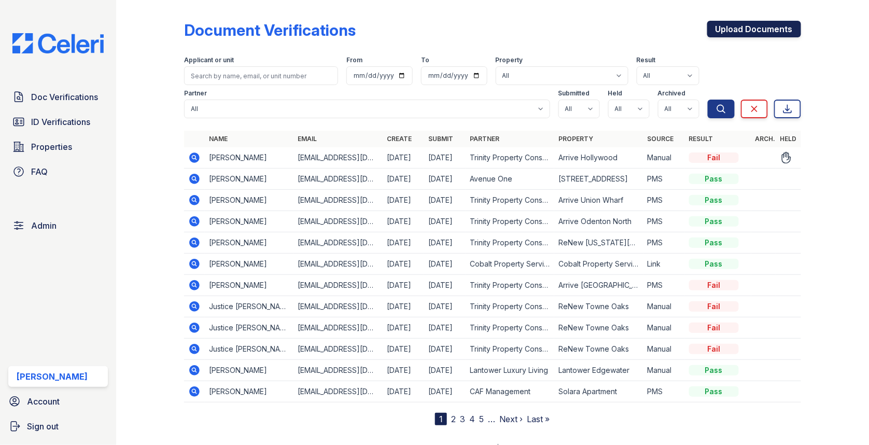
click at [751, 32] on link "Upload Documents" at bounding box center [754, 29] width 94 height 17
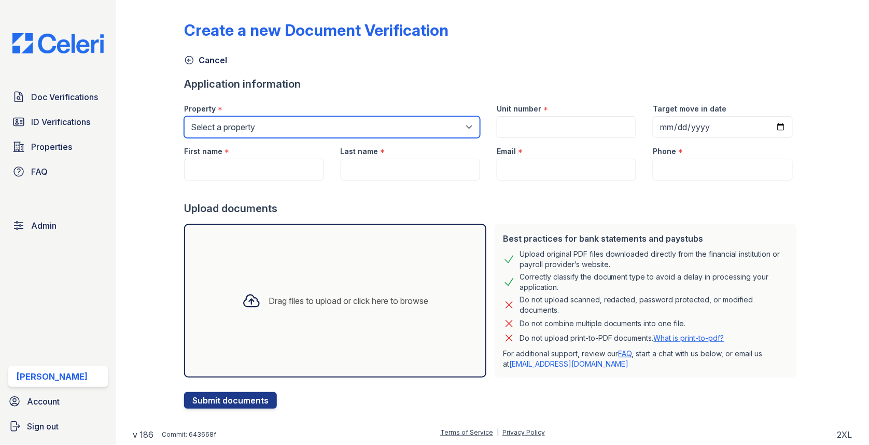
click at [252, 124] on select "Select a property [GEOGRAPHIC_DATA][PERSON_NAME] [GEOGRAPHIC_DATA] [STREET_ADDR…" at bounding box center [332, 127] width 296 height 22
select select "3959"
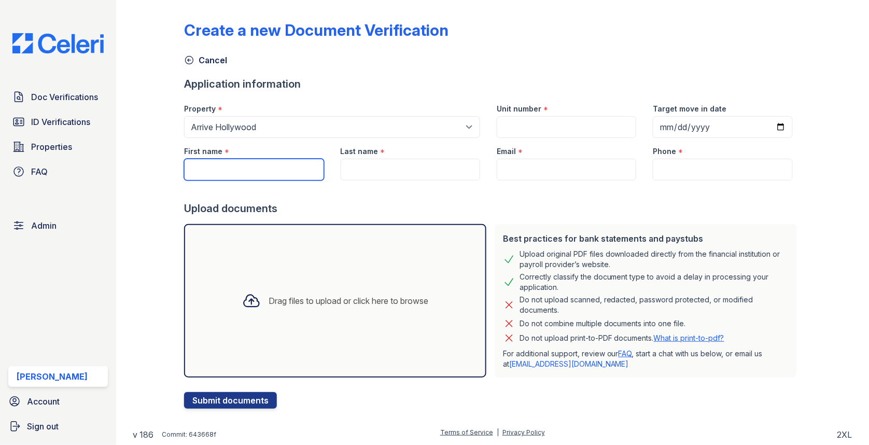
click at [286, 162] on input "First name" at bounding box center [253, 170] width 139 height 22
paste input "Belal"
type input "Belal"
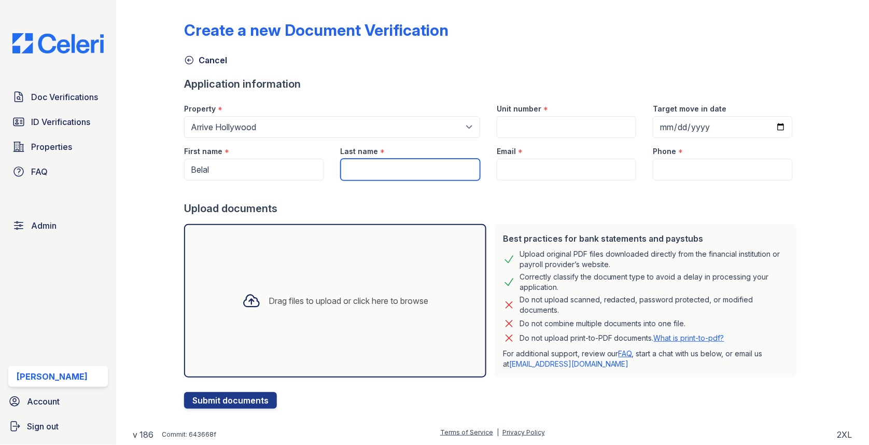
click at [382, 177] on input "Last name" at bounding box center [410, 170] width 139 height 22
paste input "Hafiz"
type input "Hafiz"
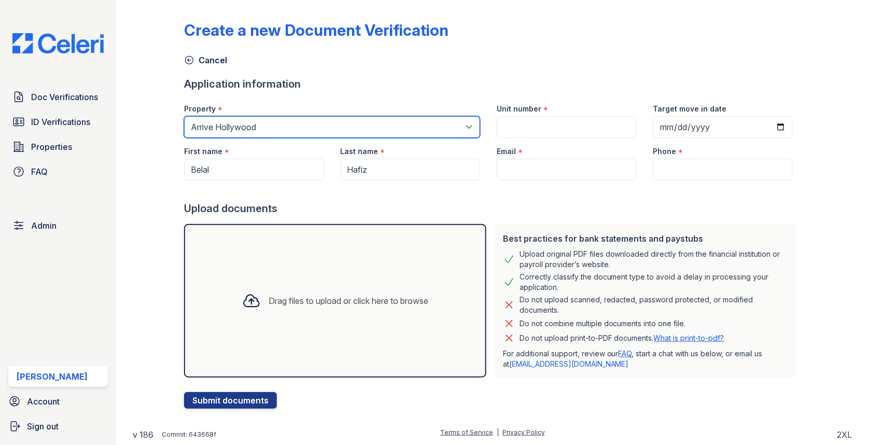
click at [380, 126] on select "Select a property [GEOGRAPHIC_DATA][PERSON_NAME] [GEOGRAPHIC_DATA] [STREET_ADDR…" at bounding box center [332, 127] width 296 height 22
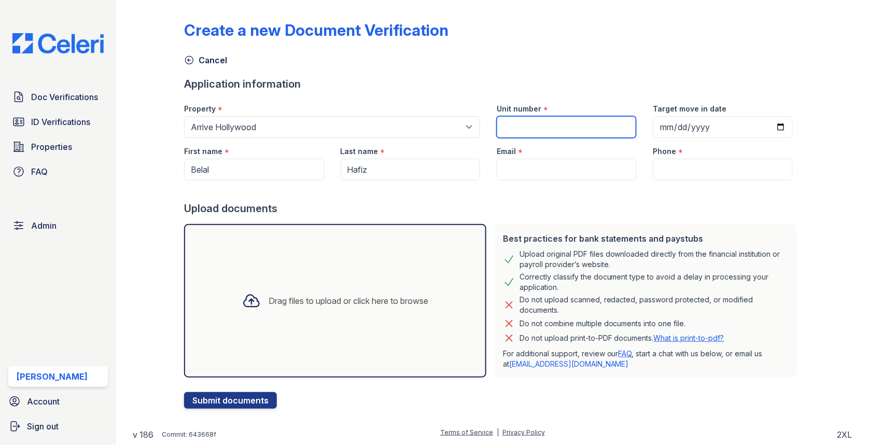
click at [551, 137] on input "Unit number" at bounding box center [566, 127] width 139 height 22
paste input "1440"
type input "1440"
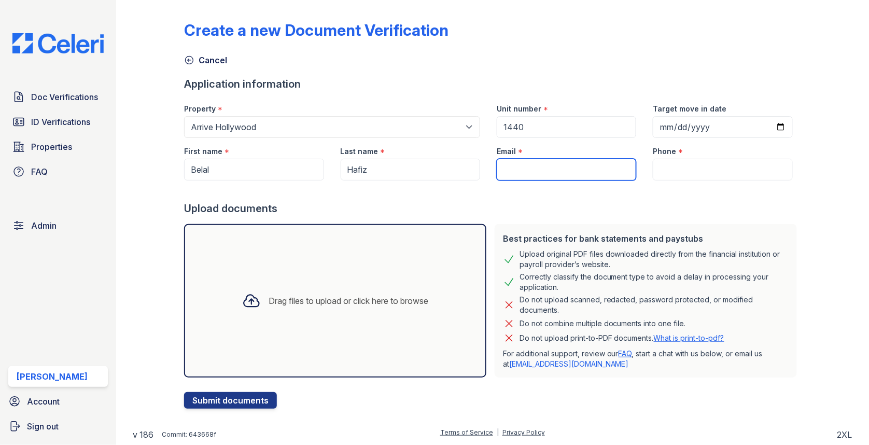
click at [574, 163] on input "Email" at bounding box center [566, 170] width 139 height 22
paste input "[EMAIL_ADDRESS][DOMAIN_NAME]"
type input "[EMAIL_ADDRESS][DOMAIN_NAME]"
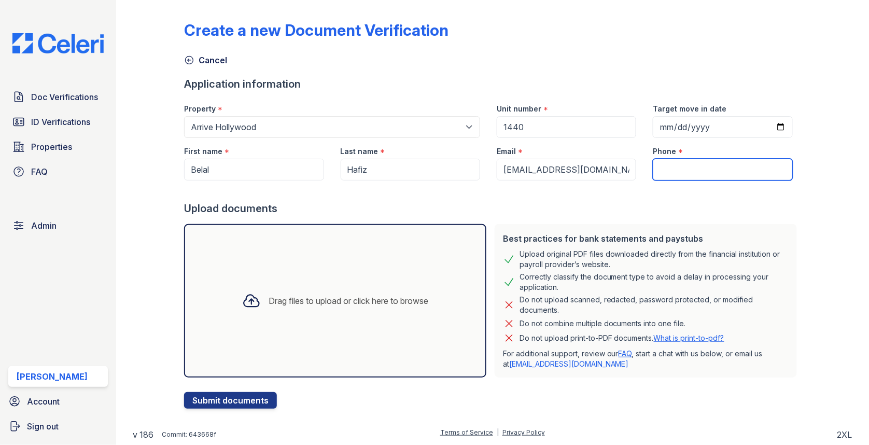
click at [700, 174] on input "Phone" at bounding box center [722, 170] width 139 height 22
paste input "8189242513"
type input "8189242513"
click at [318, 310] on div "Drag files to upload or click here to browse" at bounding box center [335, 300] width 203 height 35
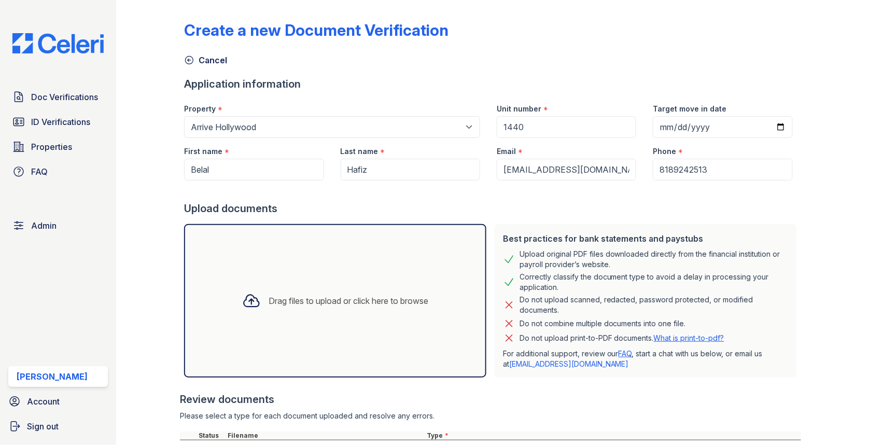
scroll to position [104, 0]
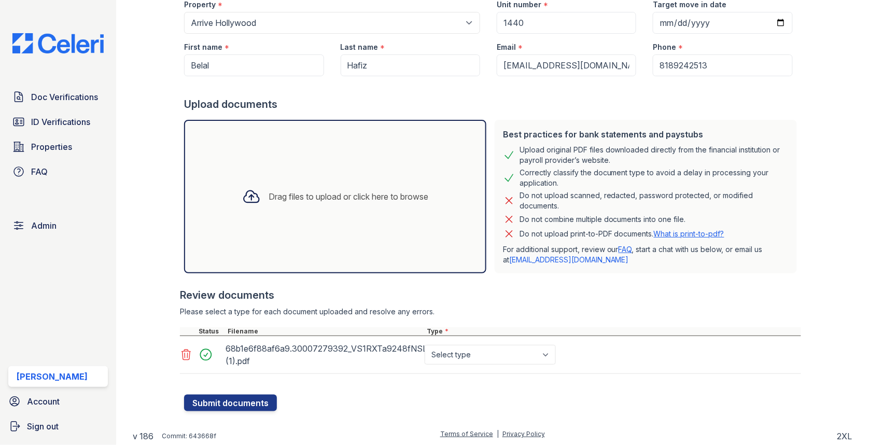
select select "bank_statement"
click at [211, 394] on button "Submit documents" at bounding box center [230, 402] width 93 height 17
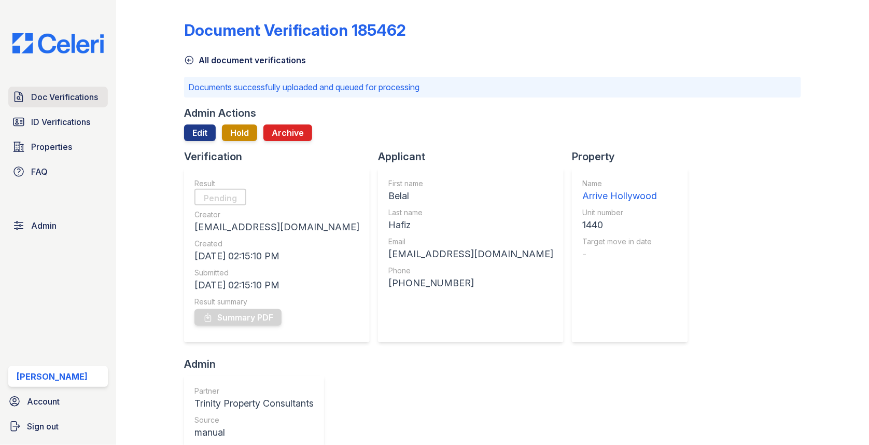
click at [85, 104] on link "Doc Verifications" at bounding box center [58, 97] width 100 height 21
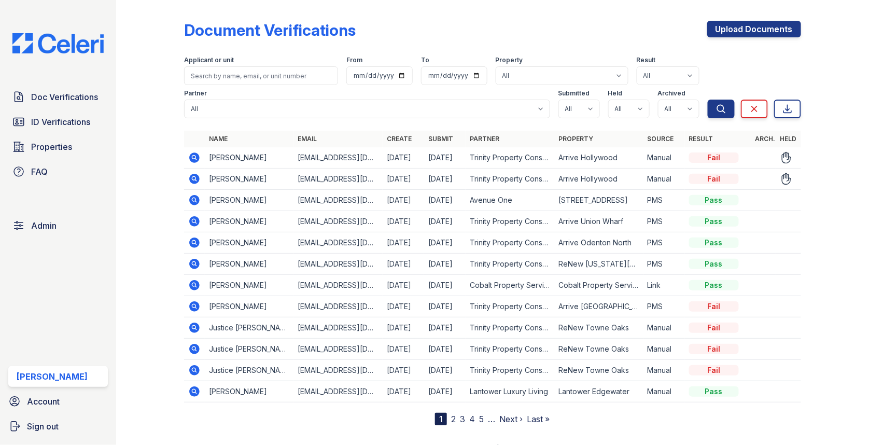
click at [193, 183] on icon at bounding box center [194, 179] width 10 height 10
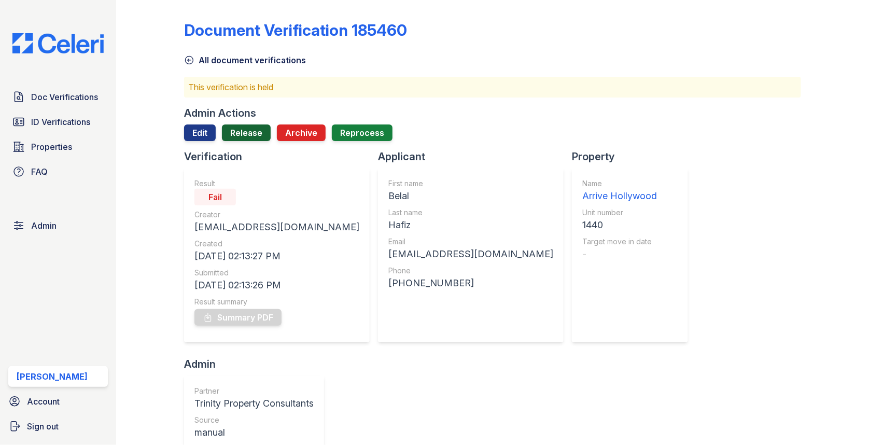
click at [258, 132] on link "Release" at bounding box center [246, 132] width 49 height 17
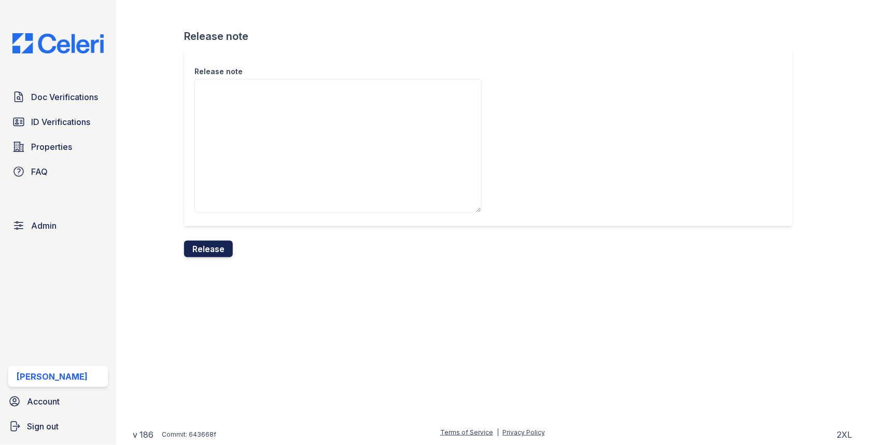
click at [215, 248] on button "Release" at bounding box center [208, 248] width 49 height 17
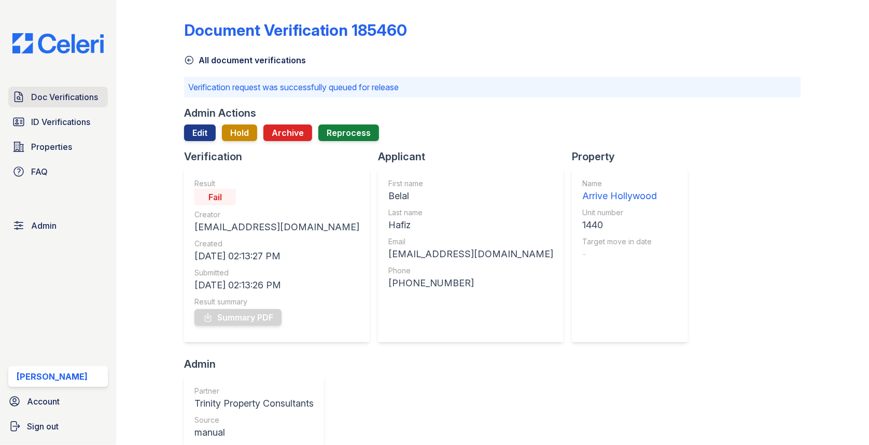
click at [45, 106] on link "Doc Verifications" at bounding box center [58, 97] width 100 height 21
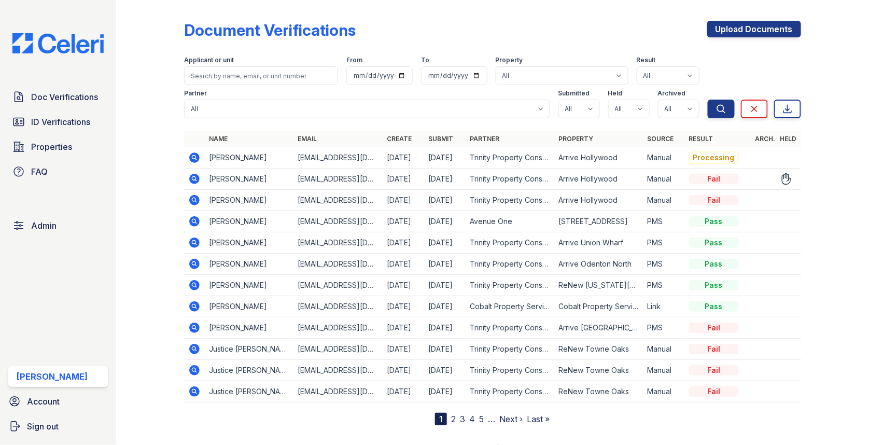
click at [190, 184] on icon at bounding box center [194, 179] width 12 height 12
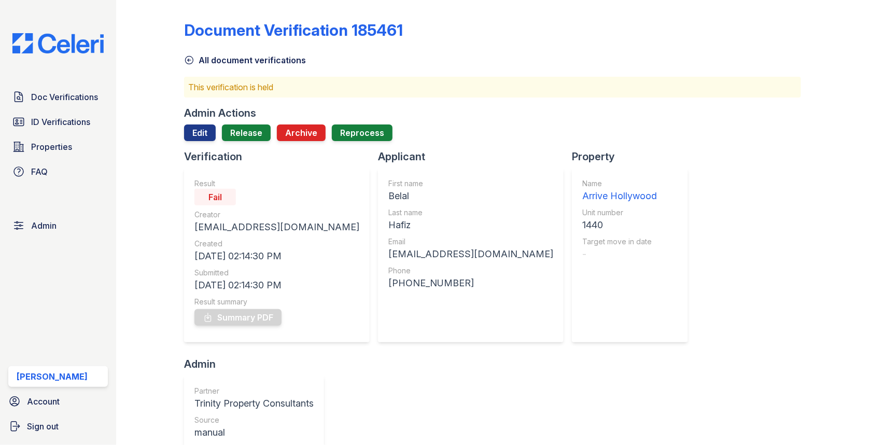
click at [272, 113] on div "Admin Actions" at bounding box center [492, 113] width 617 height 15
click at [253, 131] on link "Release" at bounding box center [246, 132] width 49 height 17
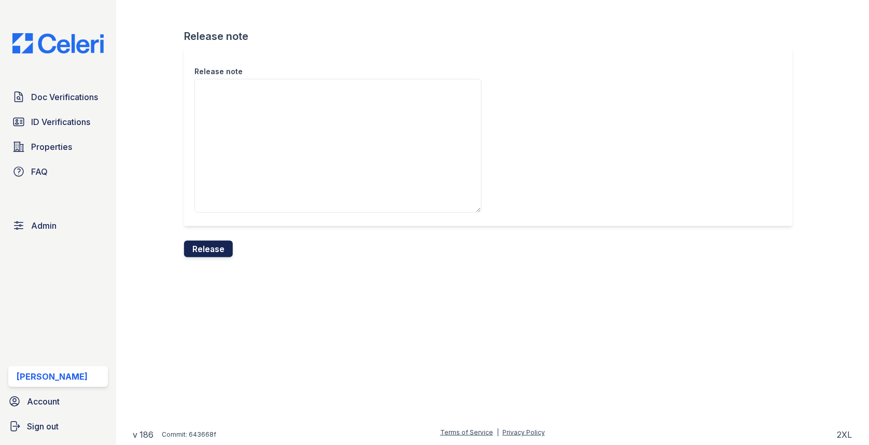
click at [199, 254] on button "Release" at bounding box center [208, 248] width 49 height 17
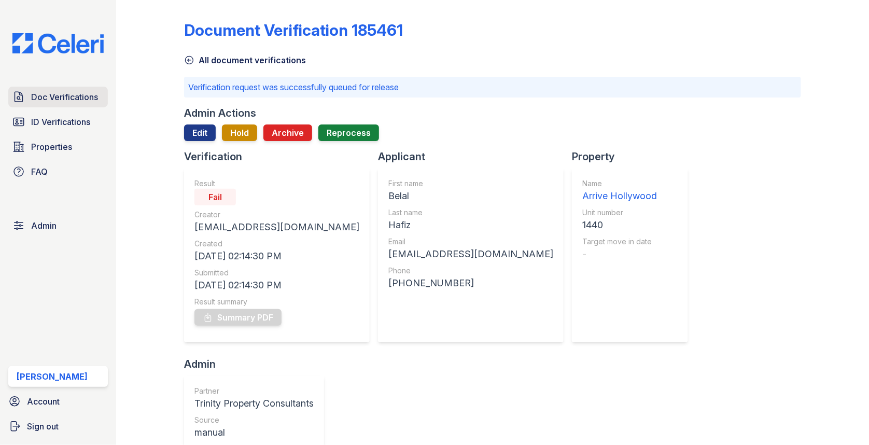
click at [98, 103] on link "Doc Verifications" at bounding box center [58, 97] width 100 height 21
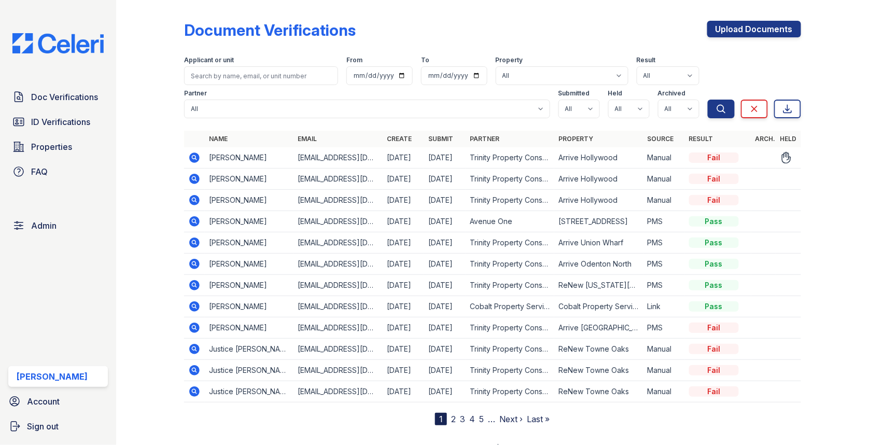
click at [192, 153] on icon at bounding box center [194, 157] width 10 height 10
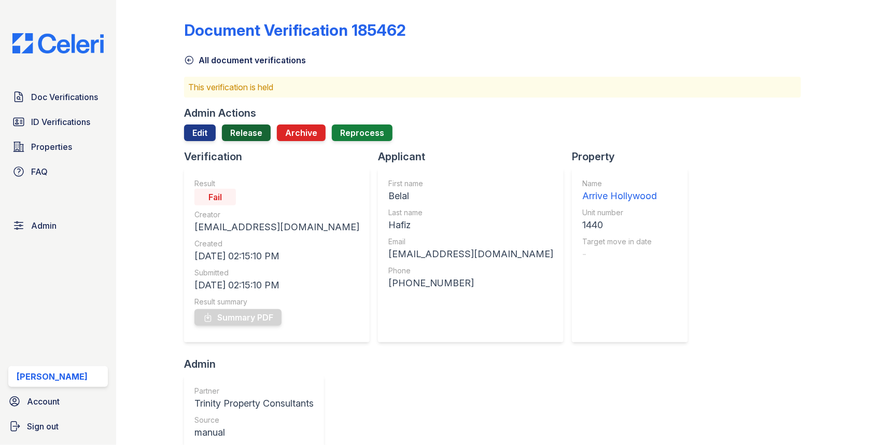
click at [254, 136] on link "Release" at bounding box center [246, 132] width 49 height 17
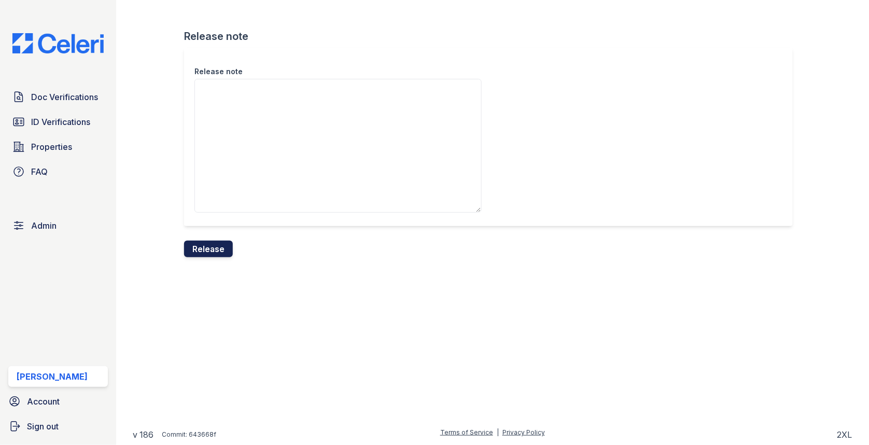
click at [210, 248] on button "Release" at bounding box center [208, 248] width 49 height 17
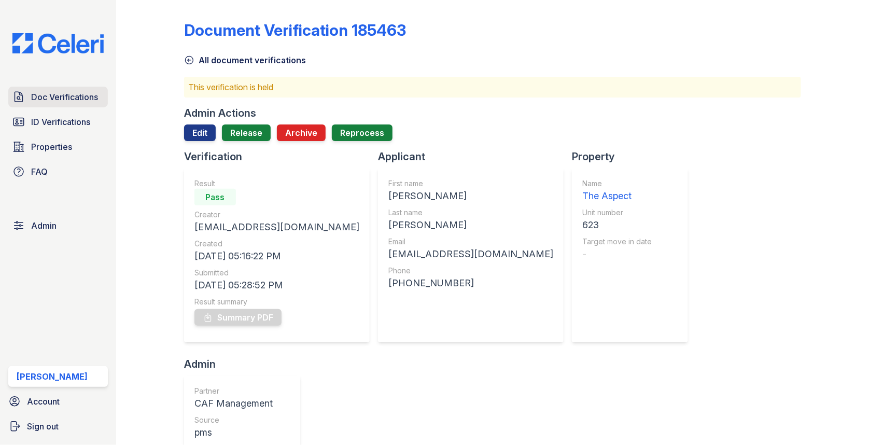
click at [85, 95] on span "Doc Verifications" at bounding box center [64, 97] width 67 height 12
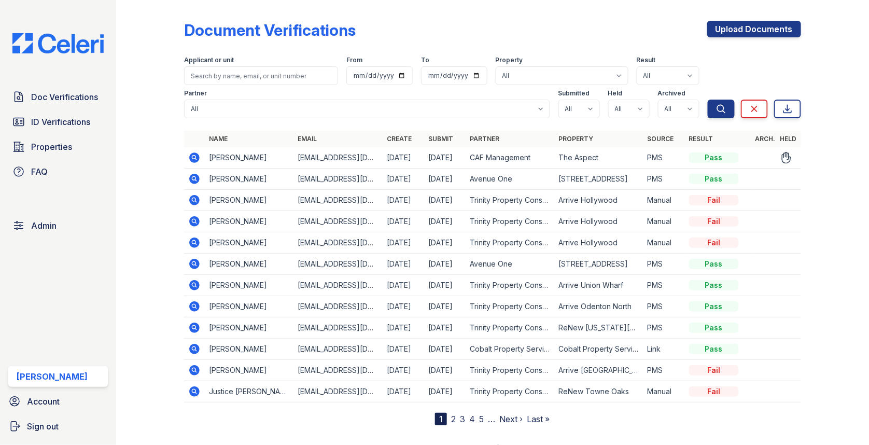
click at [191, 149] on td at bounding box center [194, 157] width 21 height 21
click at [191, 152] on icon at bounding box center [194, 157] width 12 height 12
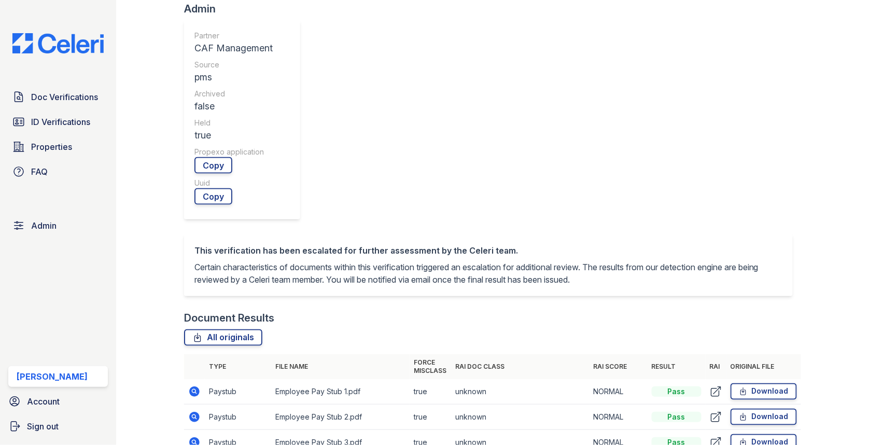
scroll to position [411, 0]
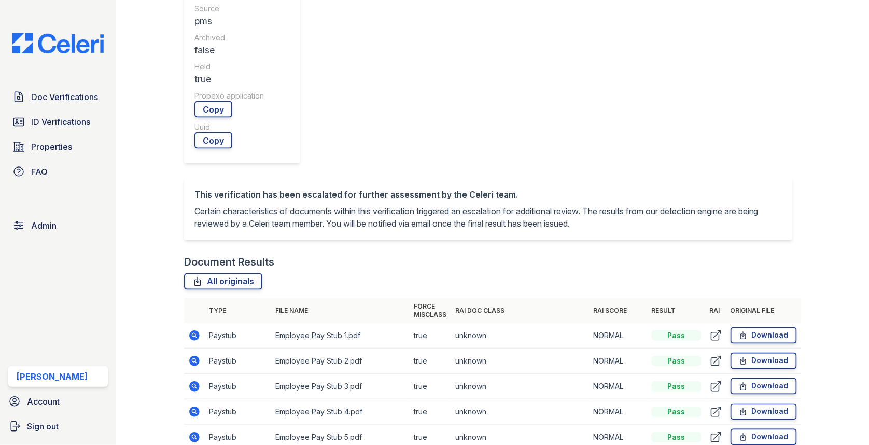
click at [195, 333] on icon at bounding box center [193, 334] width 3 height 3
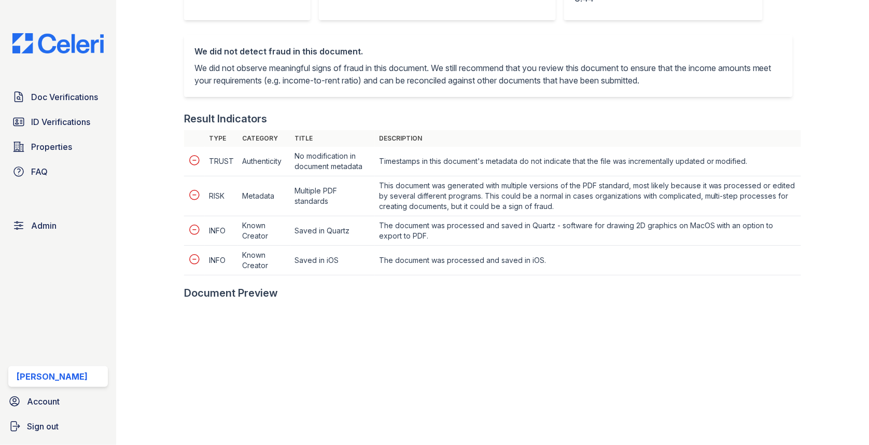
scroll to position [504, 0]
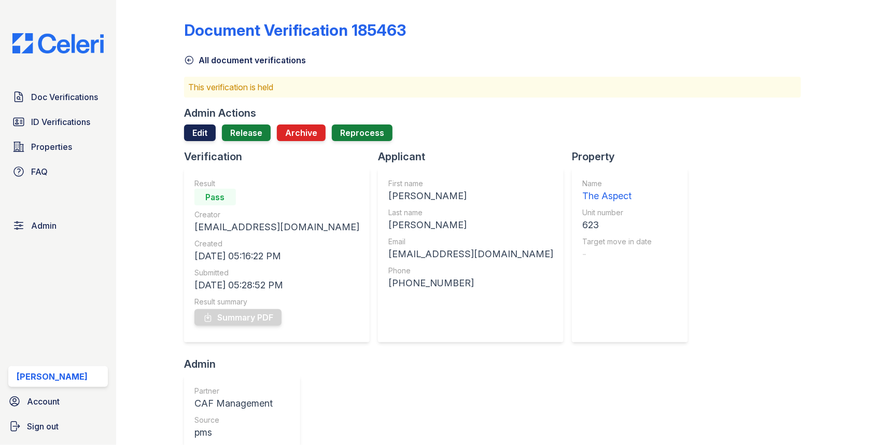
click at [207, 132] on link "Edit" at bounding box center [200, 132] width 32 height 17
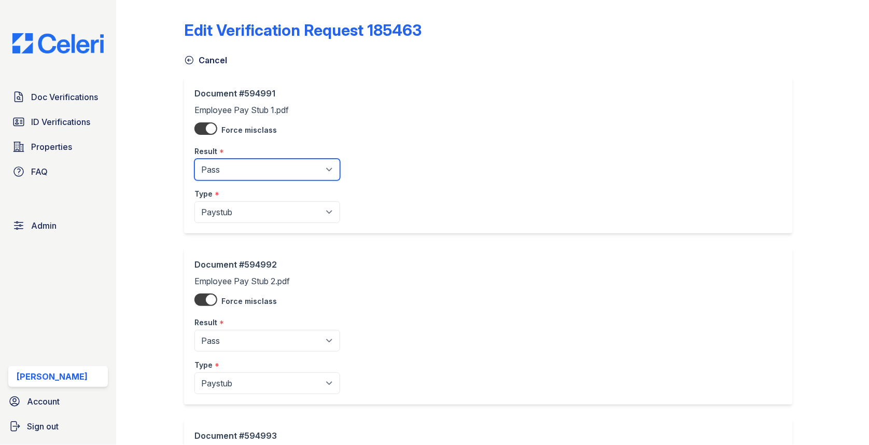
click at [230, 163] on select "Pending Sent Started Processing Pass Fail Caution Error N/A" at bounding box center [267, 170] width 146 height 22
click at [231, 161] on select "Pending Sent Started Processing Pass Fail Caution Error N/A" at bounding box center [267, 170] width 146 height 22
select select "caution"
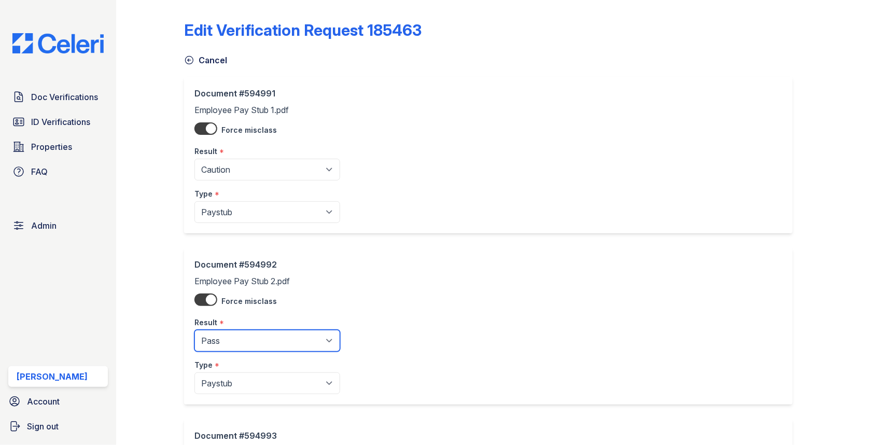
click at [238, 336] on select "Pending Sent Started Processing Pass Fail Caution Error N/A" at bounding box center [267, 341] width 146 height 22
select select "caution"
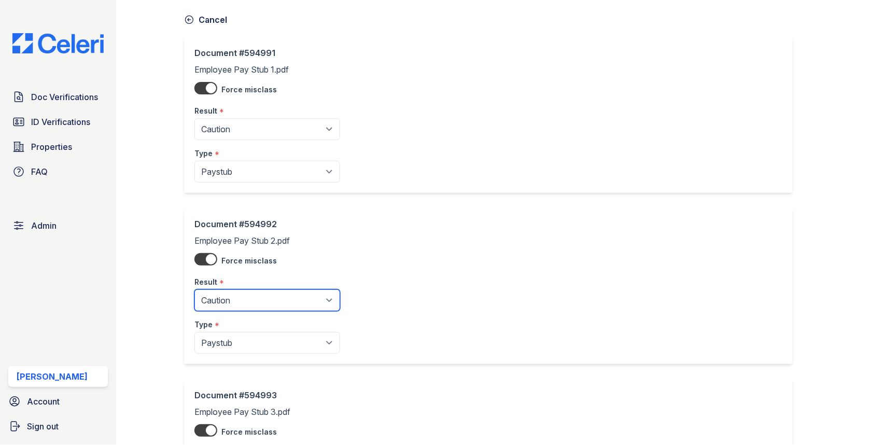
scroll to position [252, 0]
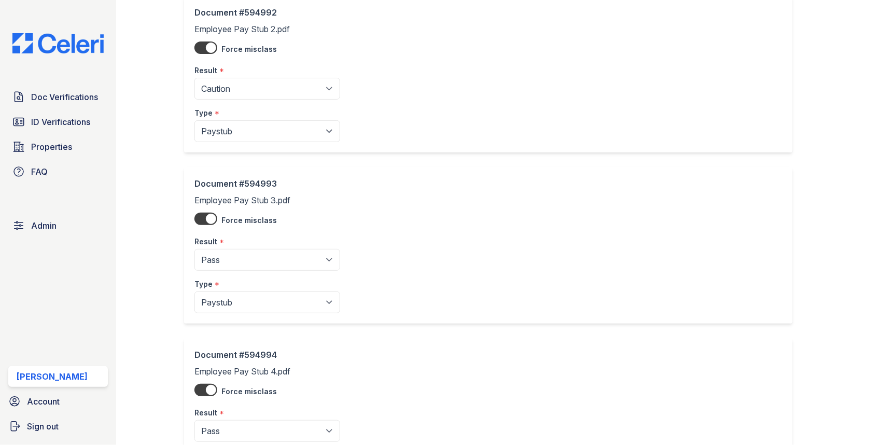
click at [247, 273] on div "Type *" at bounding box center [267, 281] width 146 height 21
click at [247, 264] on select "Pending Sent Started Processing Pass Fail Caution Error N/A" at bounding box center [267, 260] width 146 height 22
select select "caution"
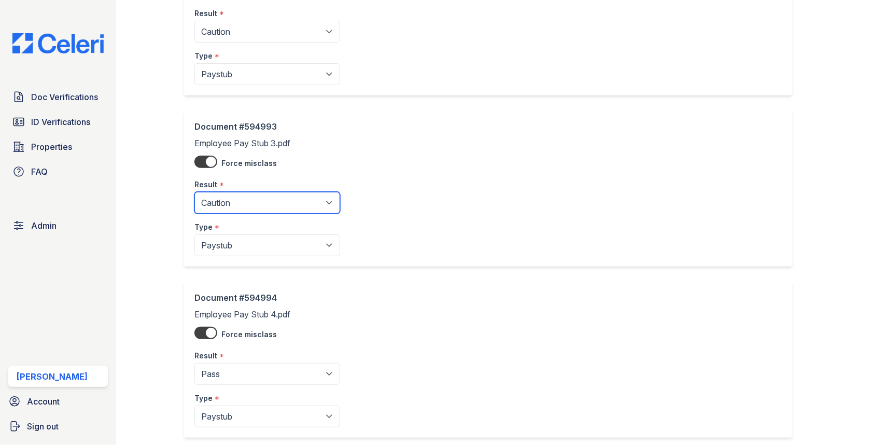
scroll to position [474, 0]
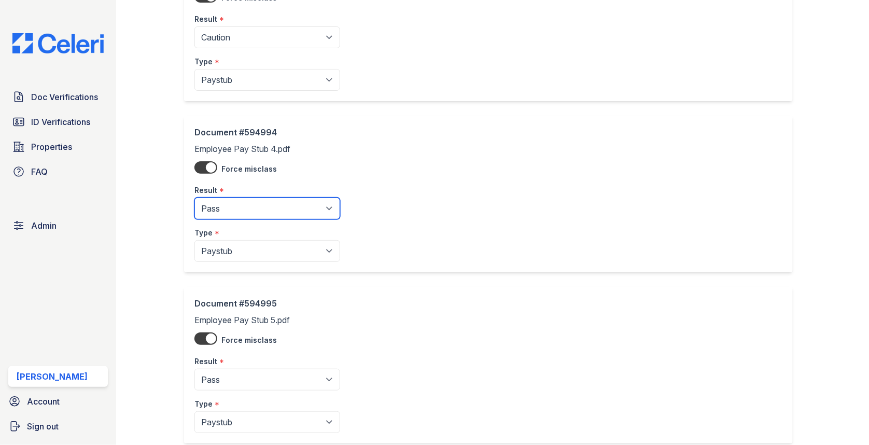
click at [242, 203] on select "Pending Sent Started Processing Pass Fail Caution Error N/A" at bounding box center [267, 208] width 146 height 22
select select "caution"
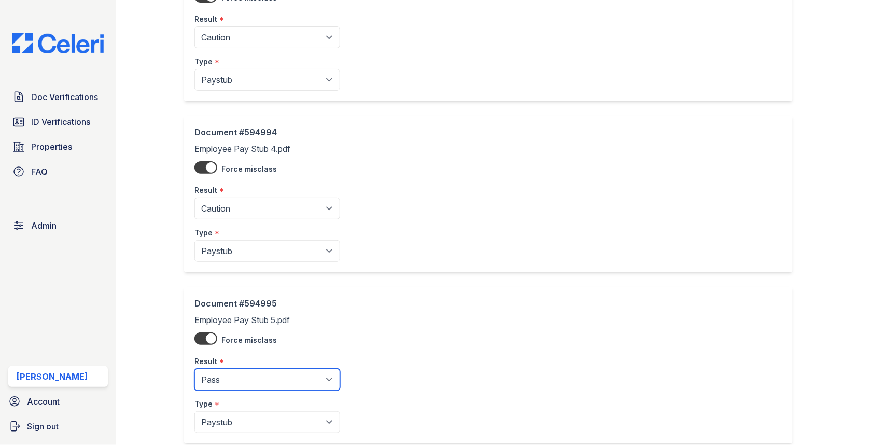
click at [249, 370] on select "Pending Sent Started Processing Pass Fail Caution Error N/A" at bounding box center [267, 380] width 146 height 22
select select "caution"
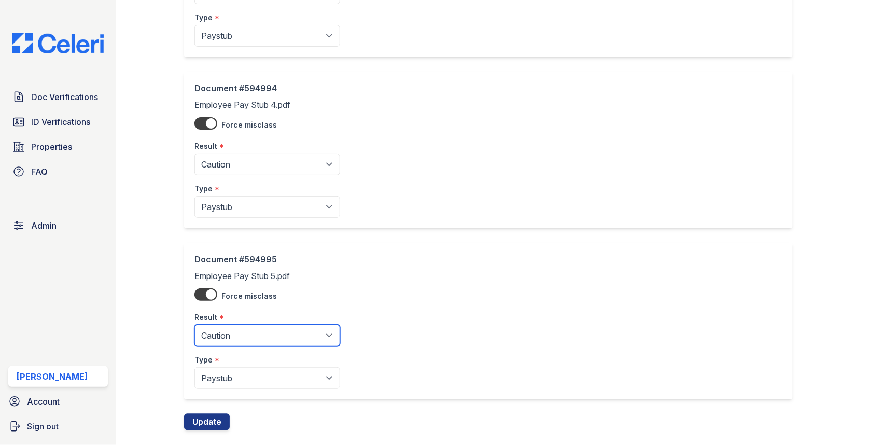
scroll to position [535, 0]
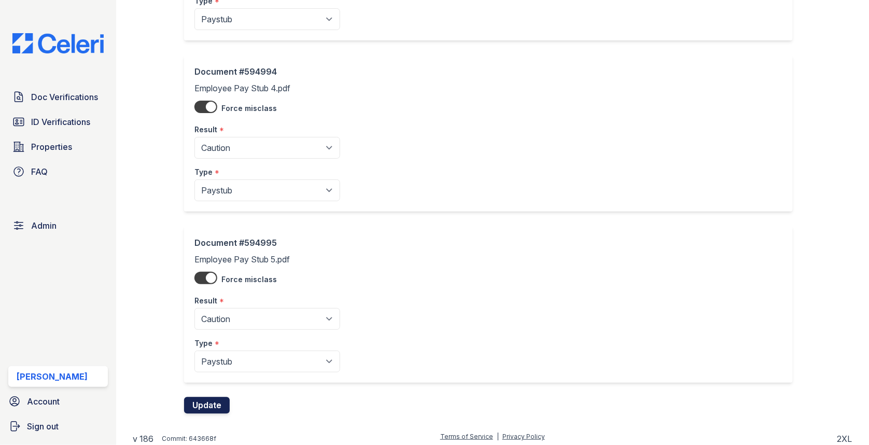
click at [222, 397] on button "Update" at bounding box center [207, 405] width 46 height 17
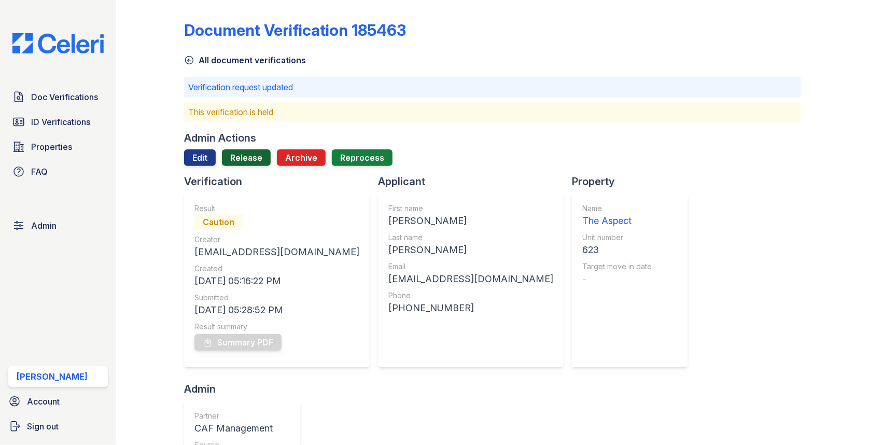
click at [240, 151] on link "Release" at bounding box center [246, 157] width 49 height 17
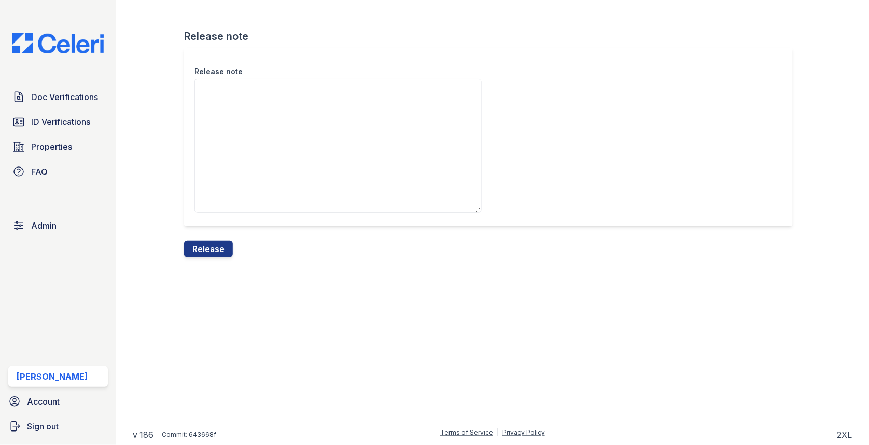
click at [240, 159] on textarea "Release note" at bounding box center [337, 146] width 287 height 134
type textarea "a"
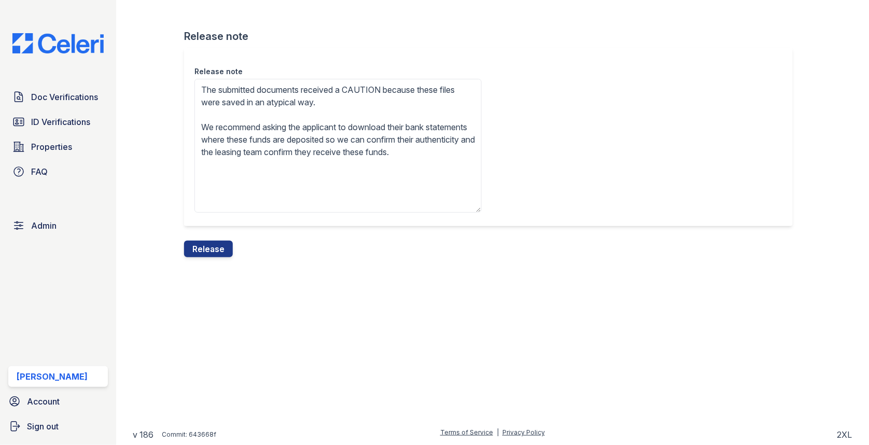
drag, startPoint x: 300, startPoint y: 100, endPoint x: 432, endPoint y: 100, distance: 132.2
click at [432, 100] on textarea "The submitted documents received a CAUTION because these files were saved in an…" at bounding box center [337, 146] width 287 height 134
type textarea "The submitted documents received a CAUTION because these files were saved in Gm…"
click at [212, 240] on button "Release" at bounding box center [208, 248] width 49 height 17
